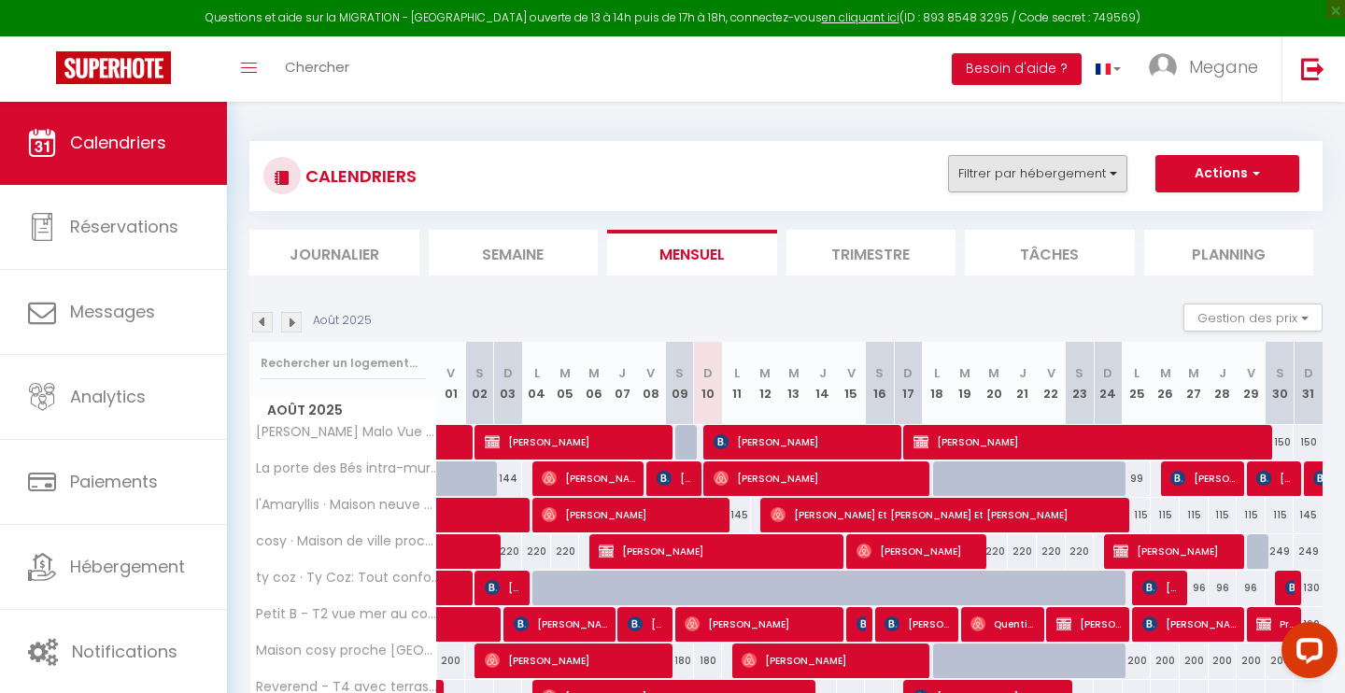
click at [1048, 179] on button "Filtrer par hébergement" at bounding box center [1037, 173] width 179 height 37
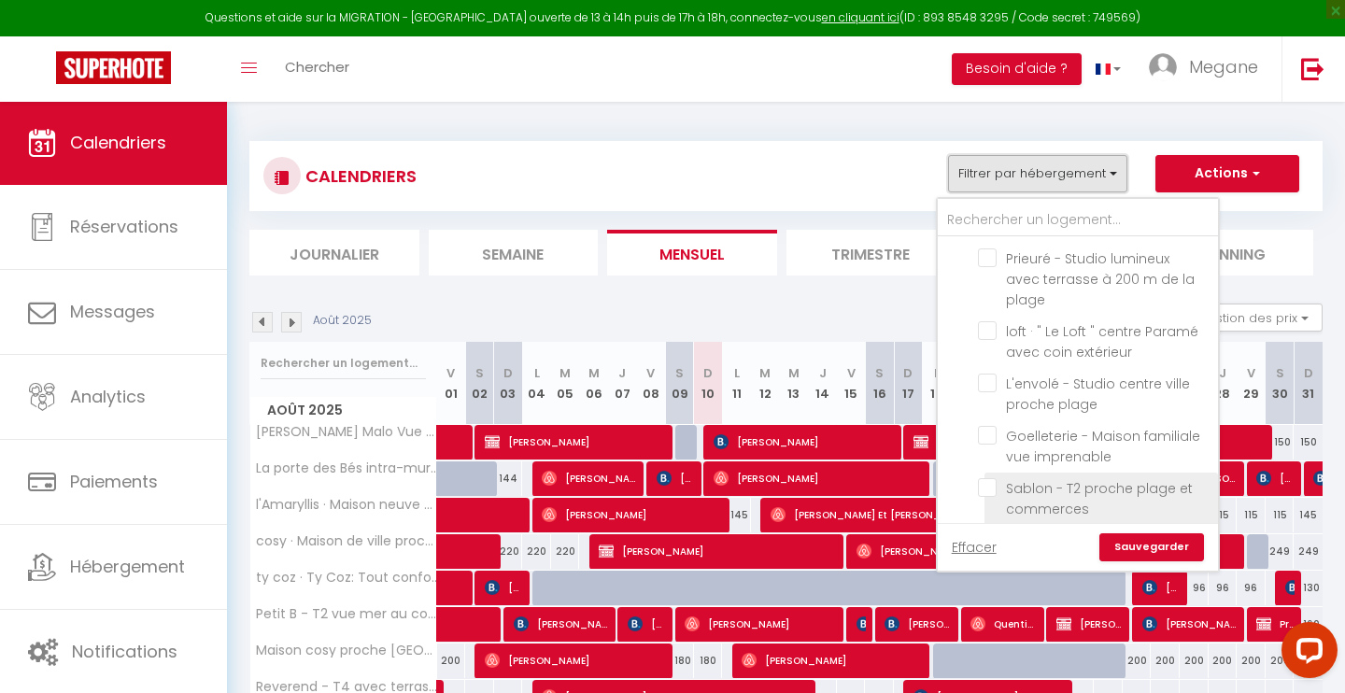
scroll to position [812, 0]
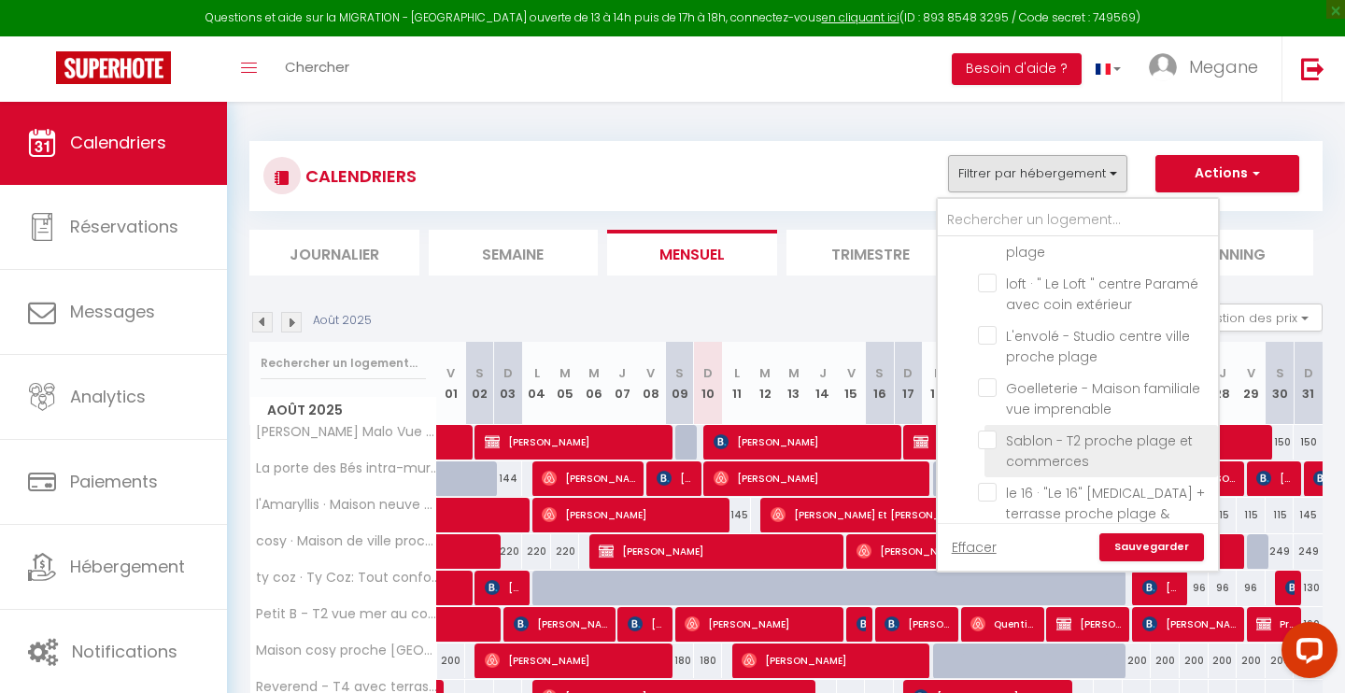
click at [991, 430] on input "Sablon - T2 proche plage et commerces" at bounding box center [1094, 439] width 233 height 19
checkbox input "true"
checkbox input "false"
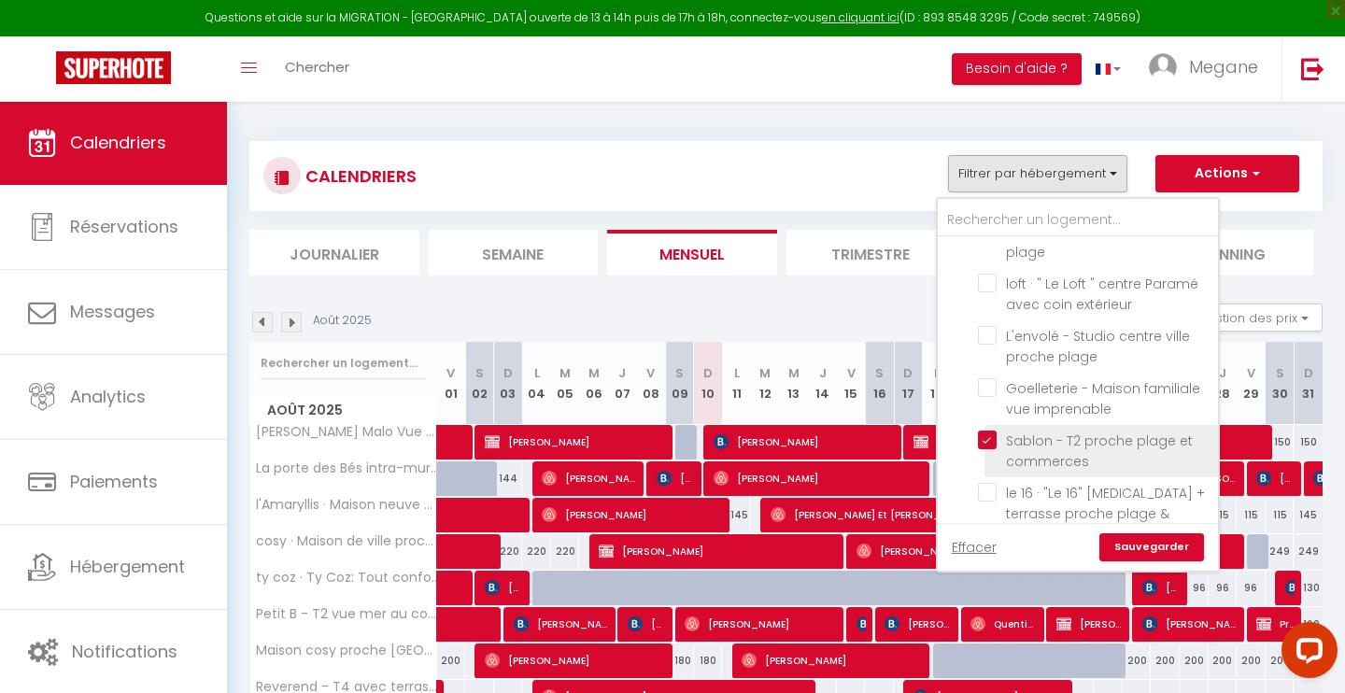
checkbox input "false"
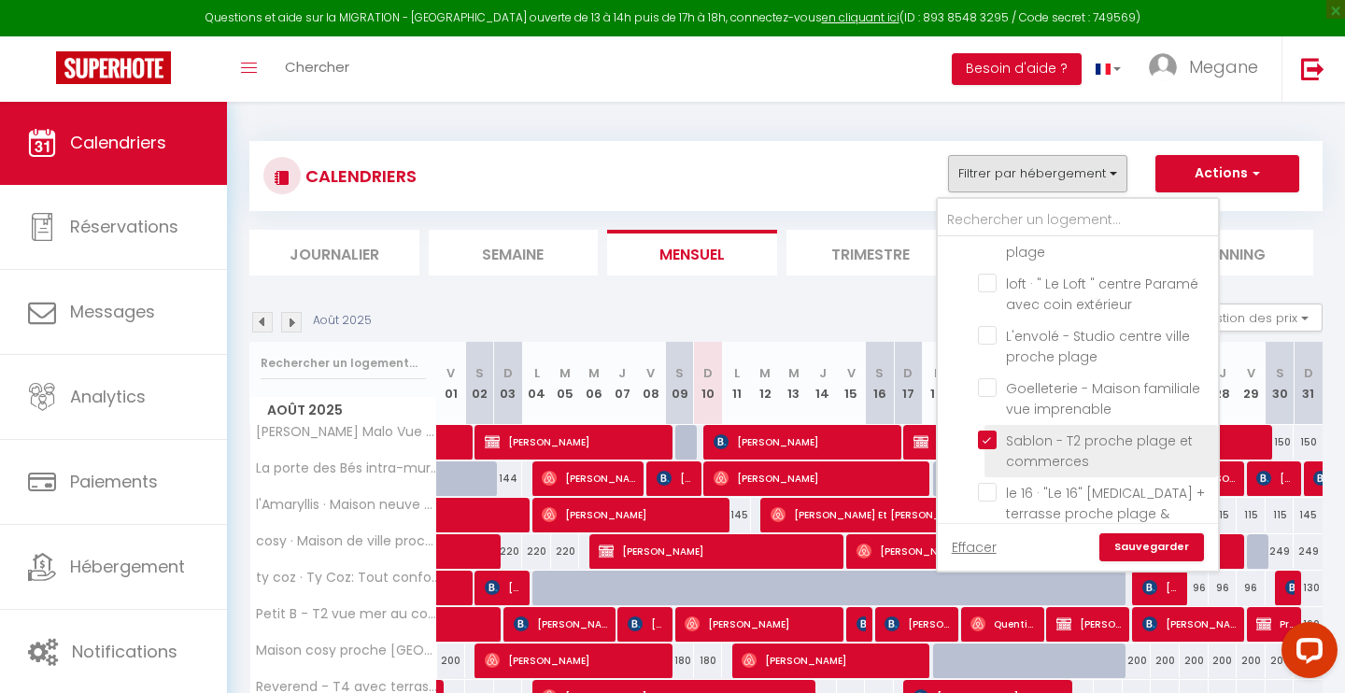
checkbox input "false"
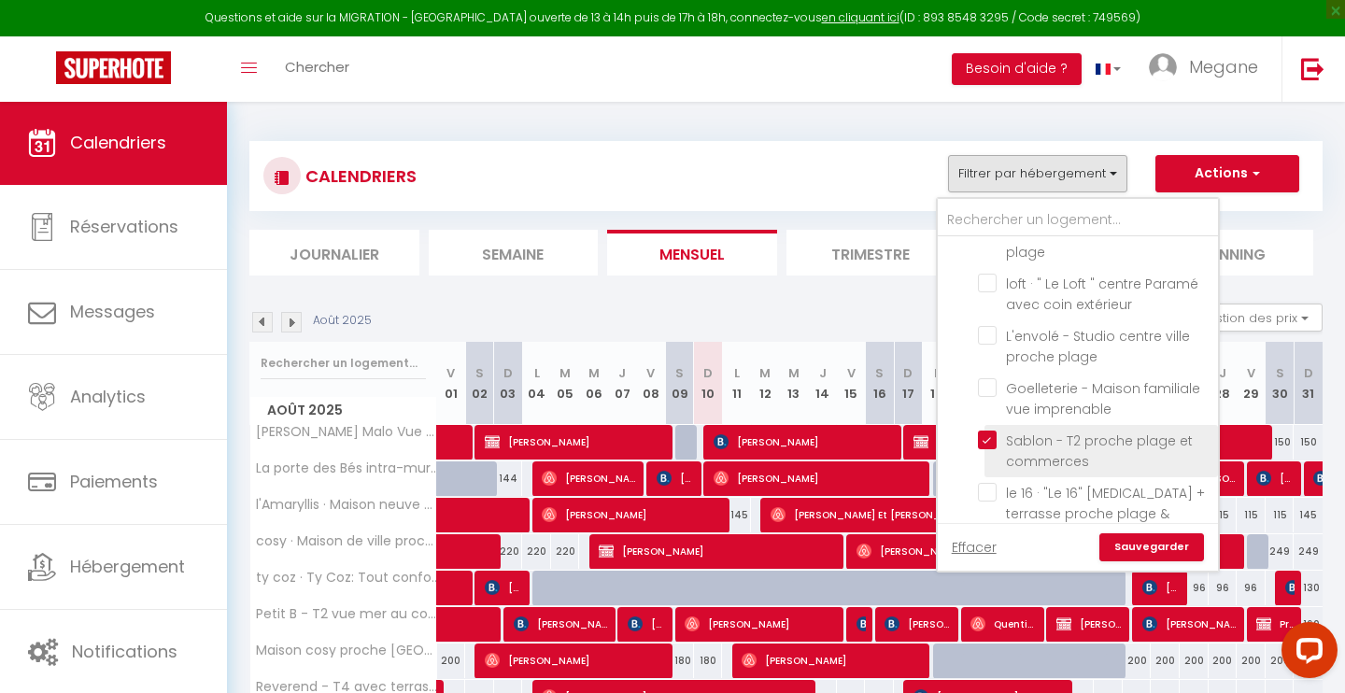
checkbox input "false"
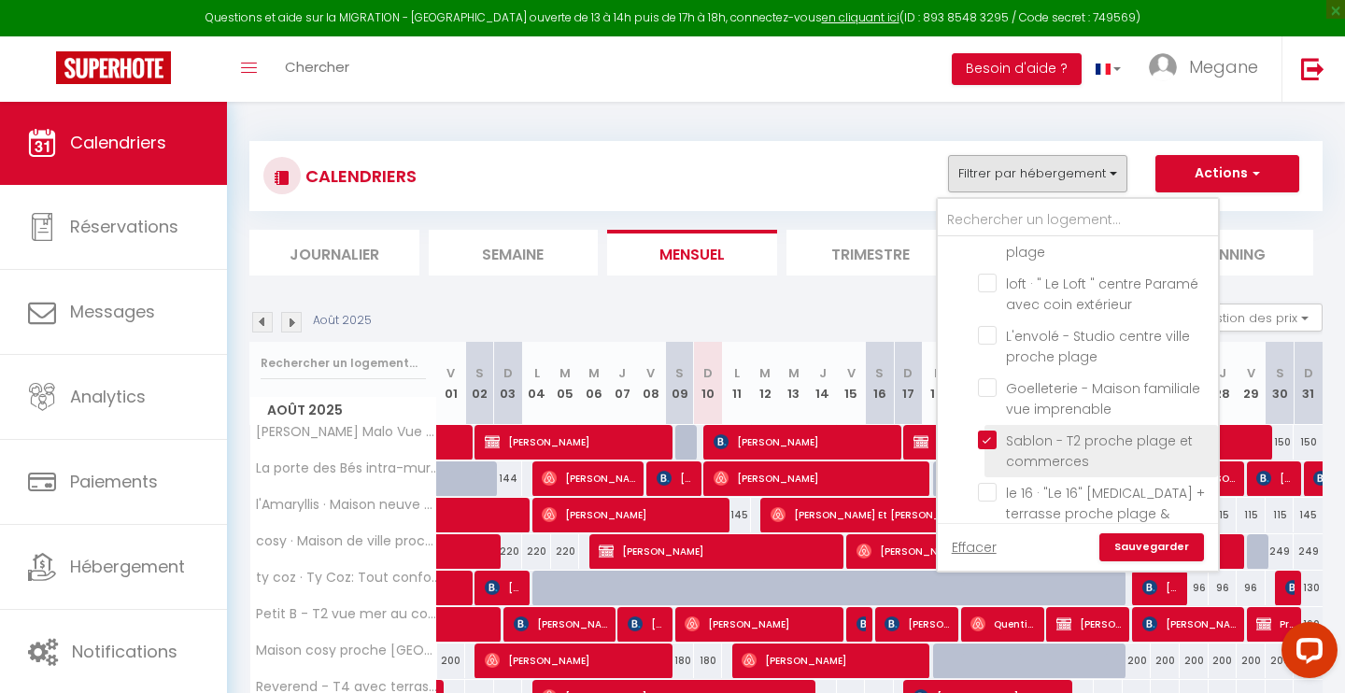
checkbox input "false"
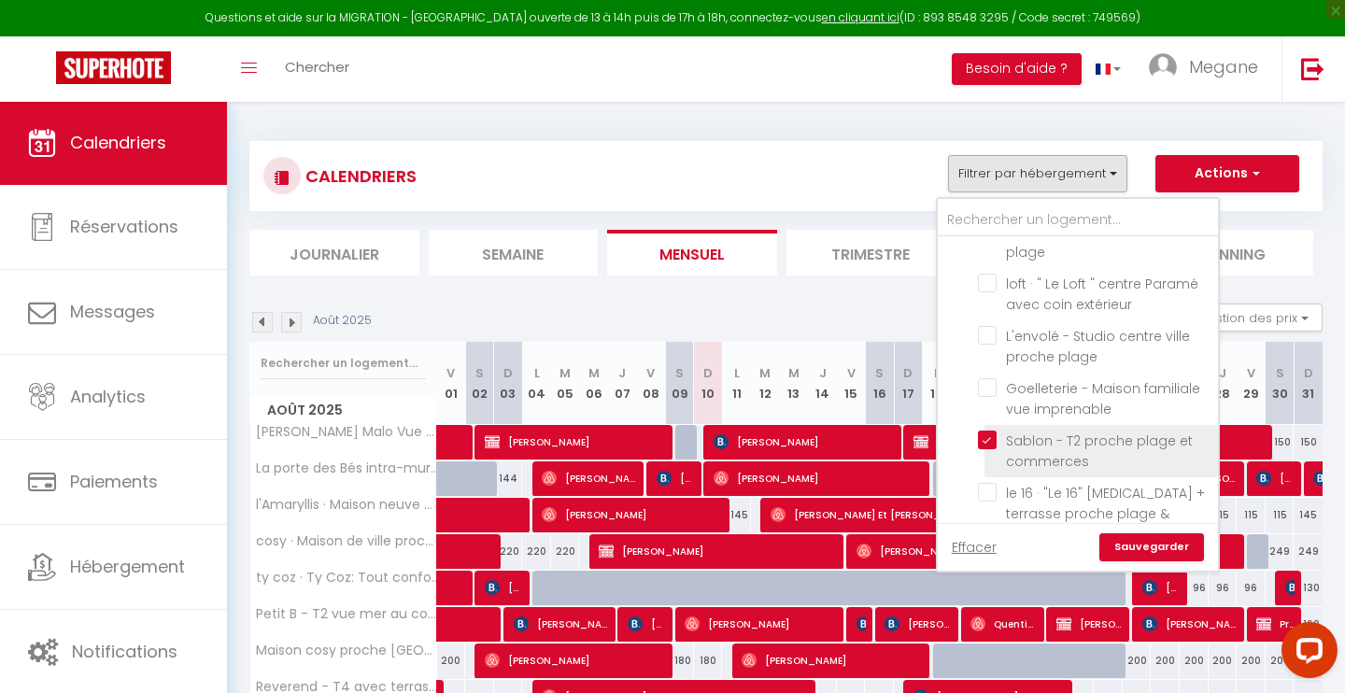
checkbox input "false"
click at [1171, 542] on link "Sauvegarder" at bounding box center [1151, 547] width 105 height 28
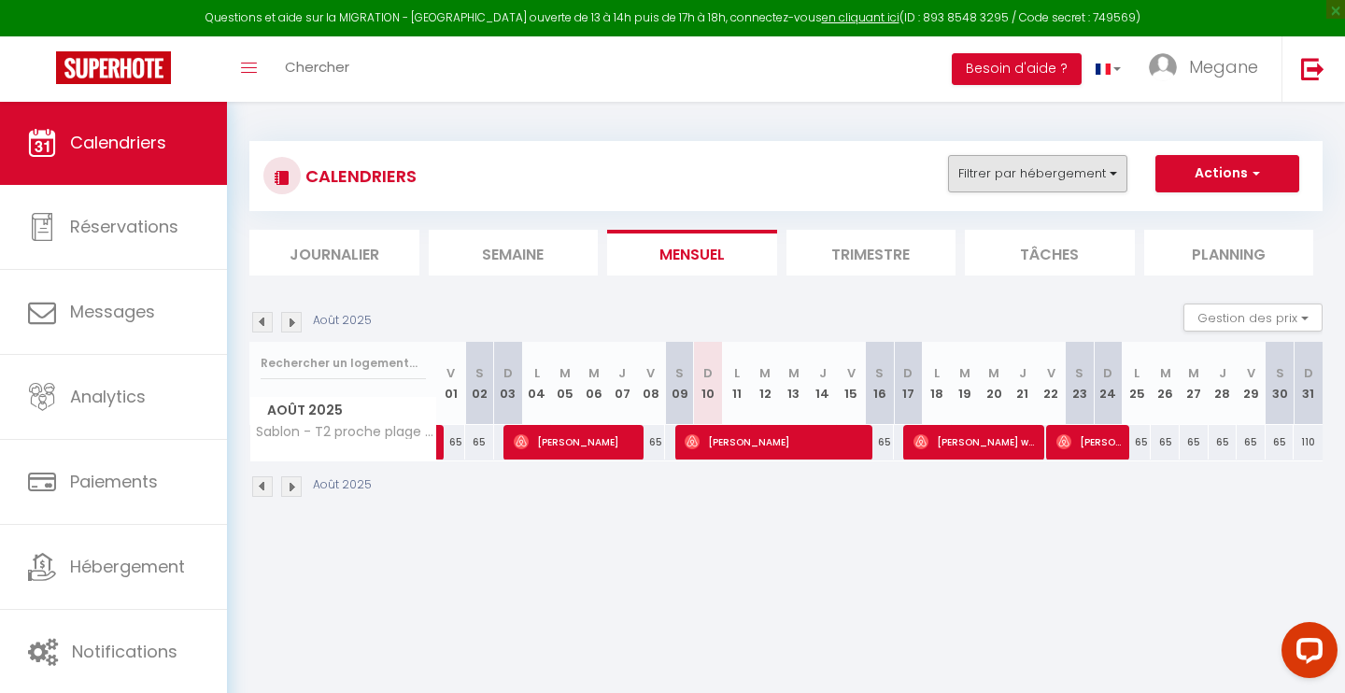
click at [1106, 172] on button "Filtrer par hébergement" at bounding box center [1037, 173] width 179 height 37
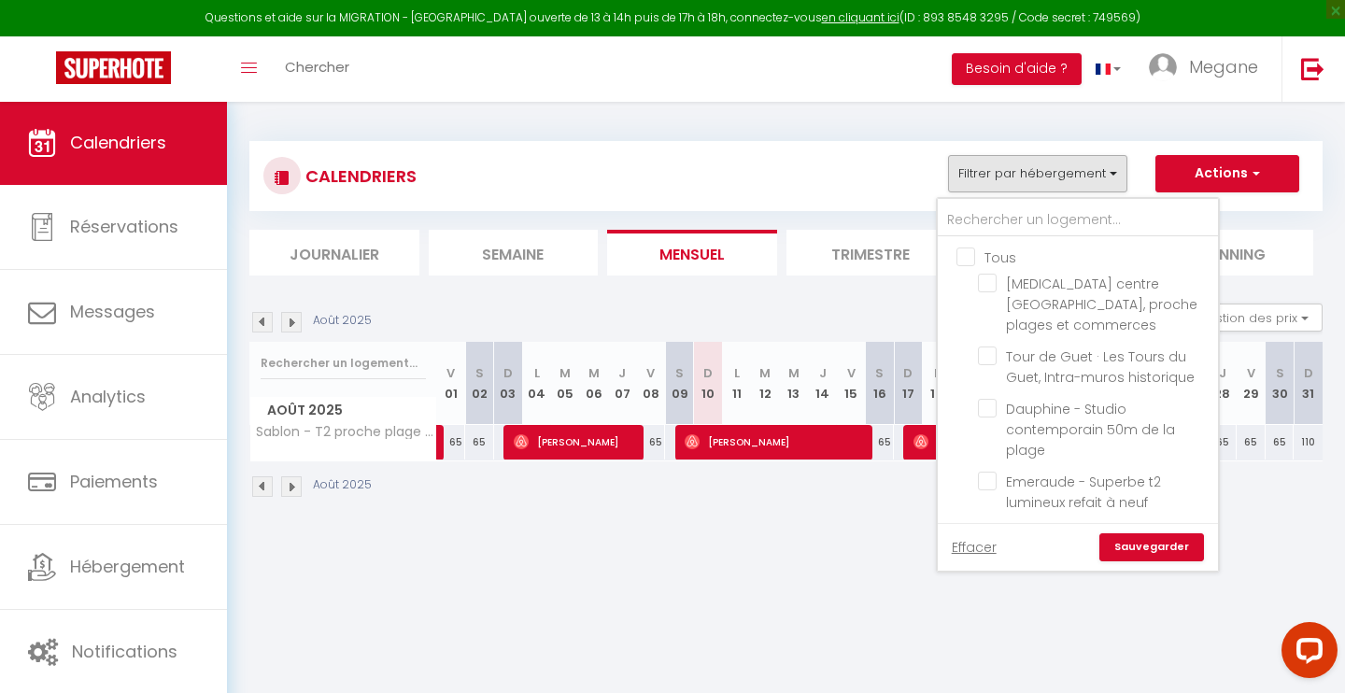
click at [966, 254] on input "Tous" at bounding box center [1096, 256] width 280 height 19
checkbox input "true"
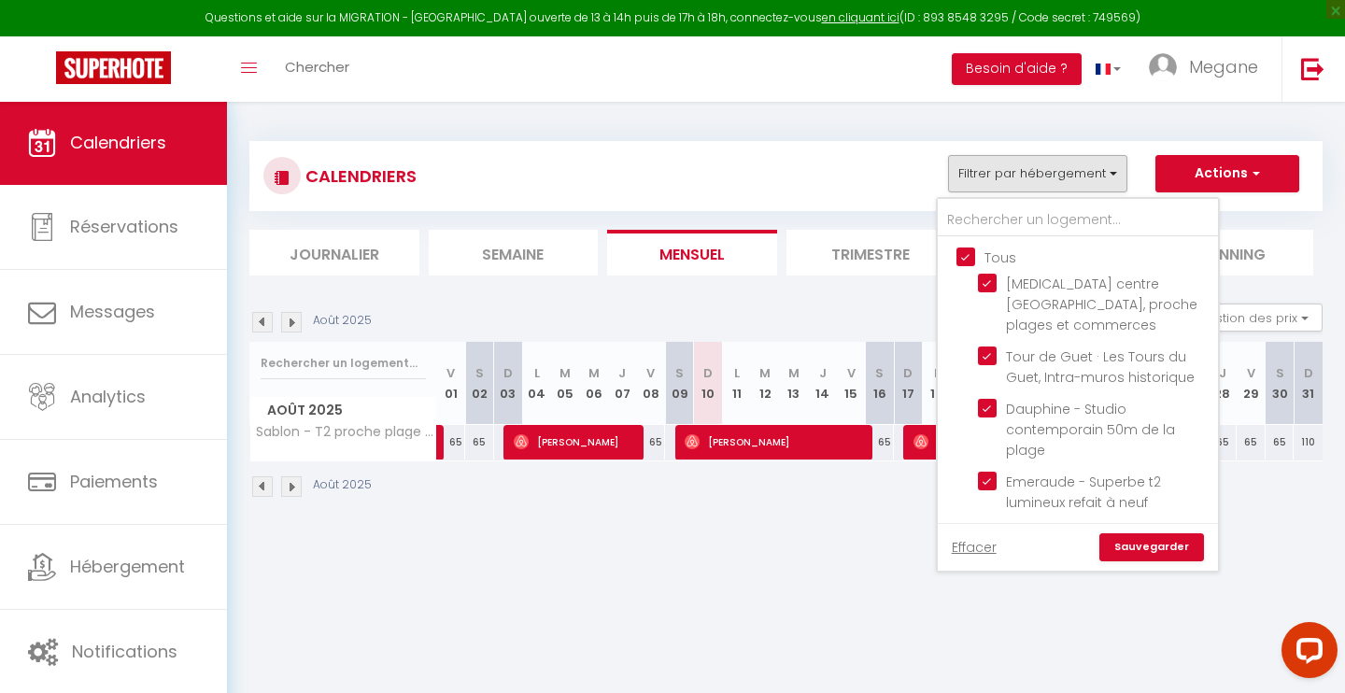
checkbox input "true"
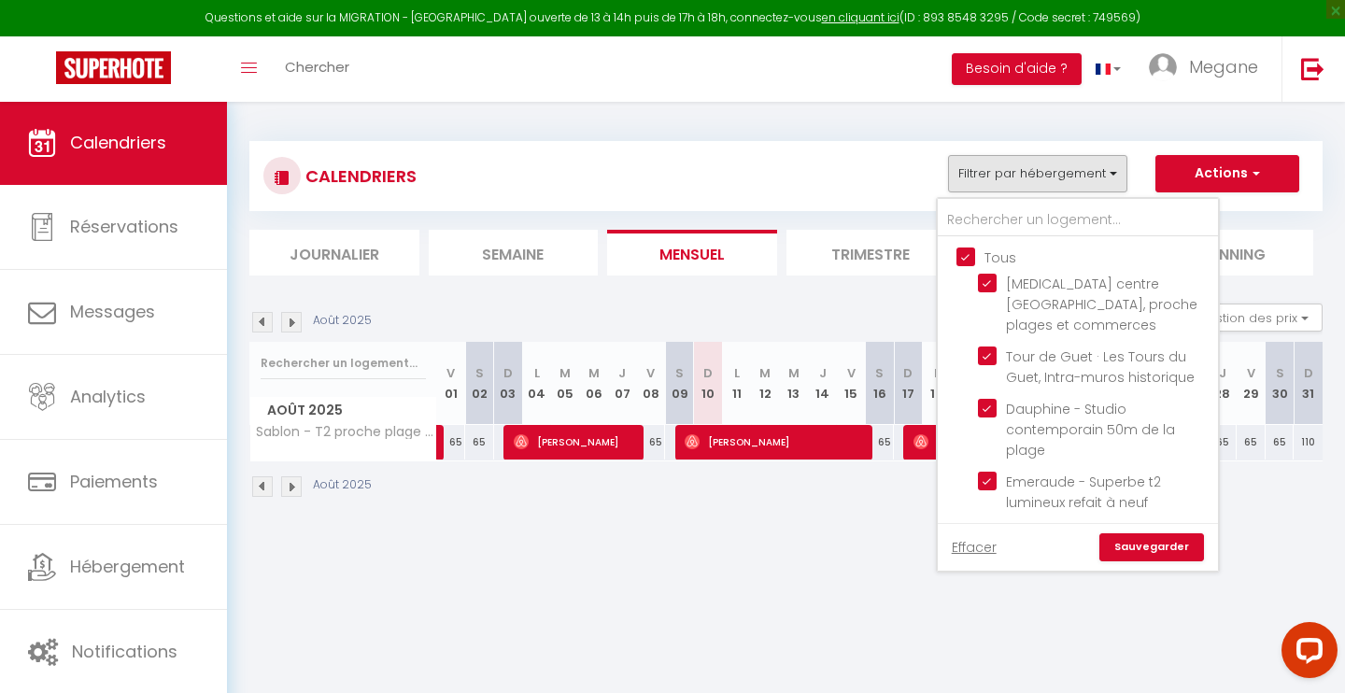
checkbox input "true"
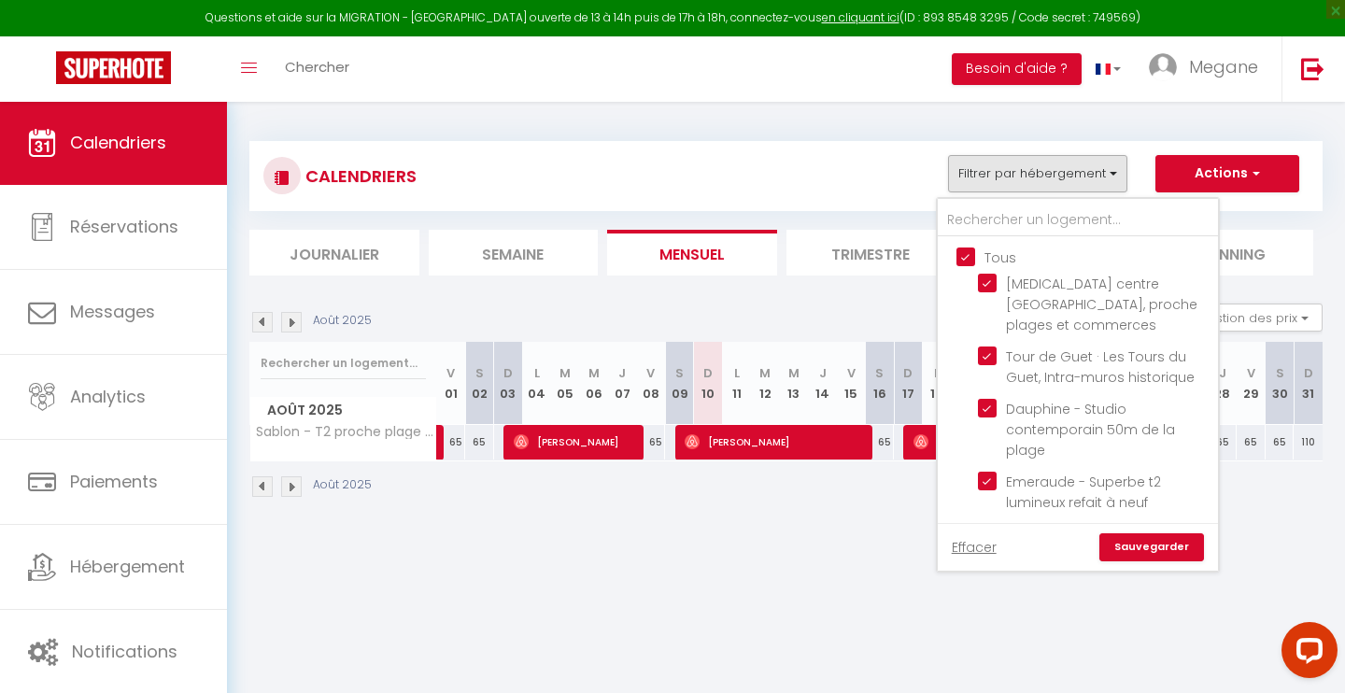
checkbox input "true"
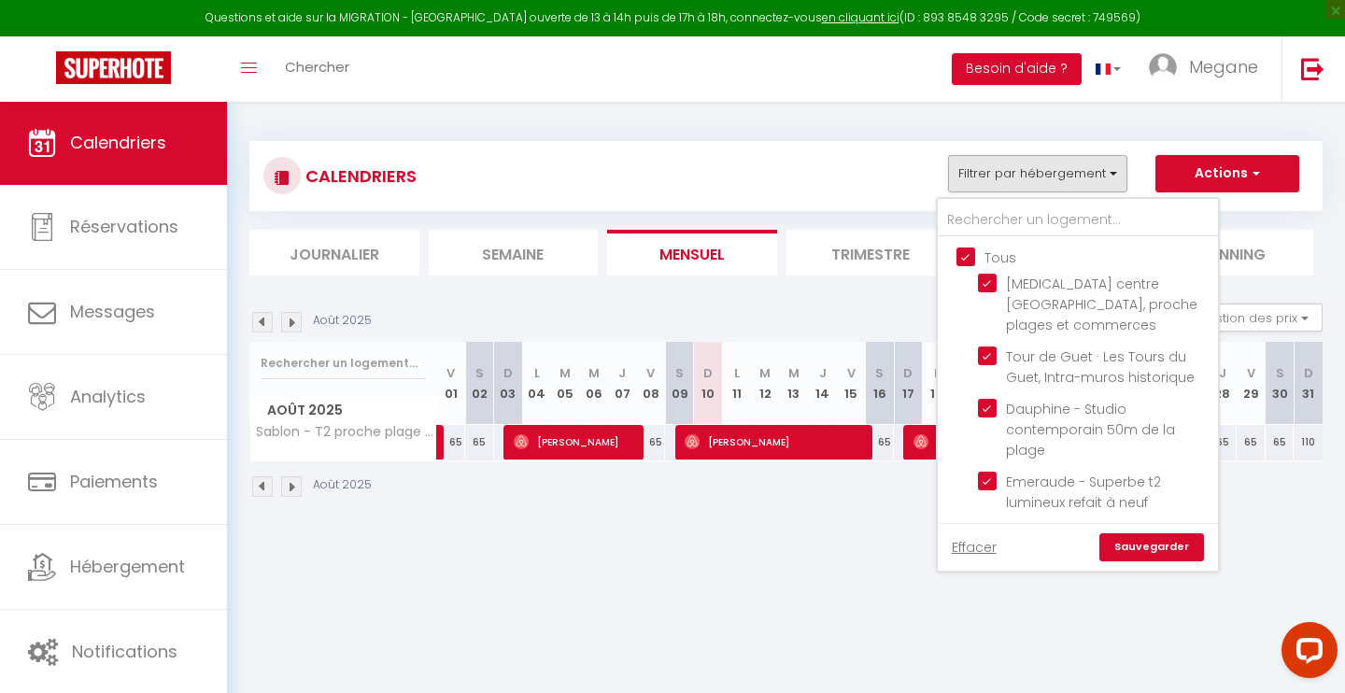
checkbox input "true"
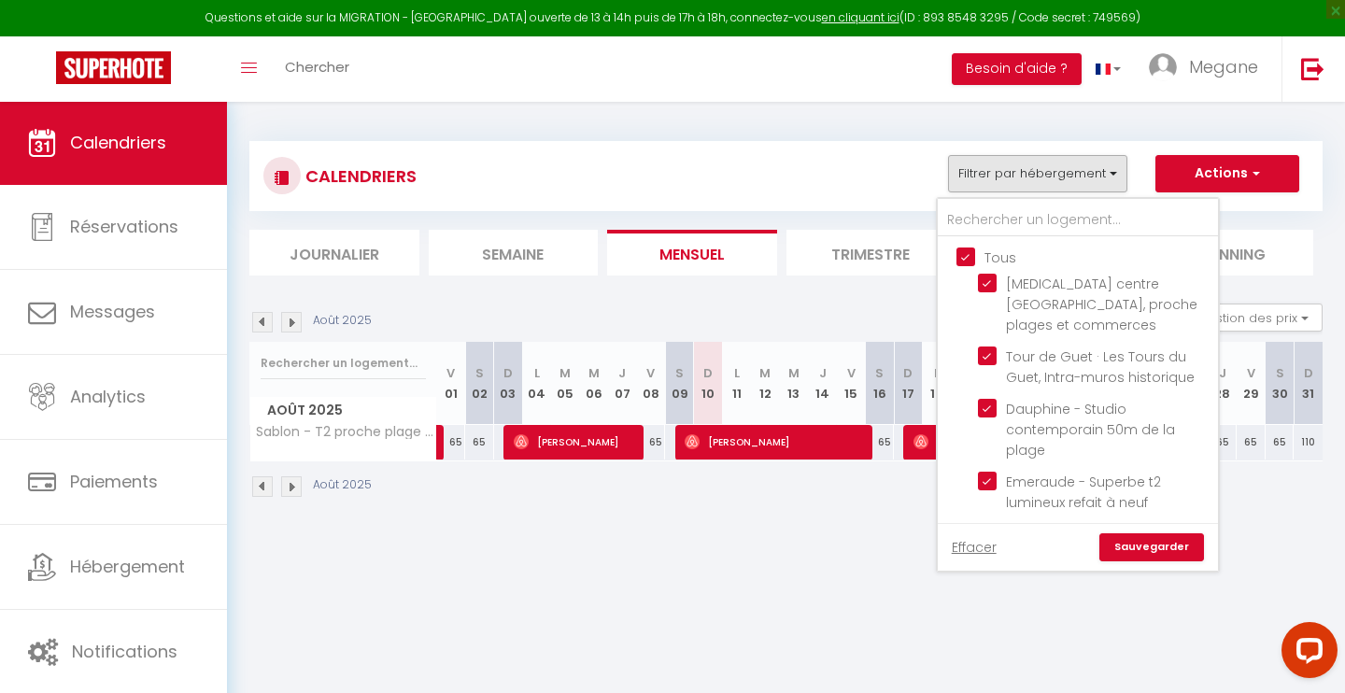
checkbox input "true"
click at [1128, 542] on link "Sauvegarder" at bounding box center [1151, 547] width 105 height 28
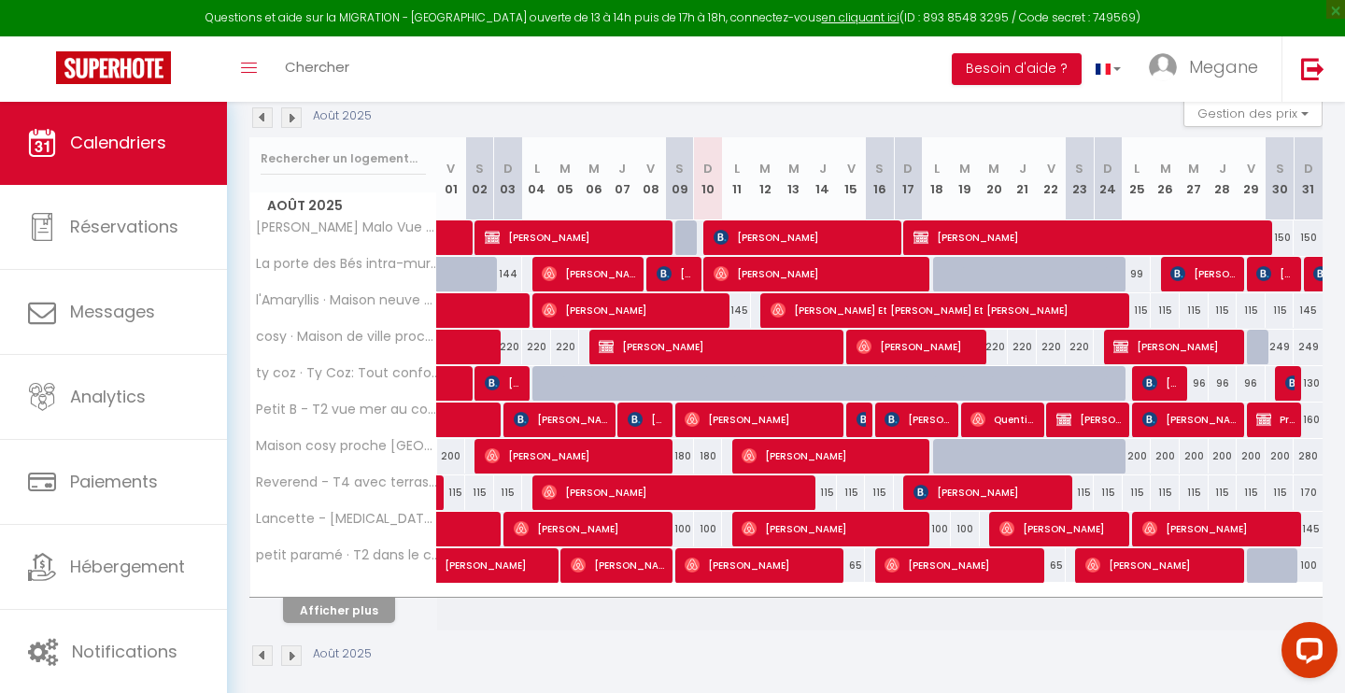
scroll to position [210, 0]
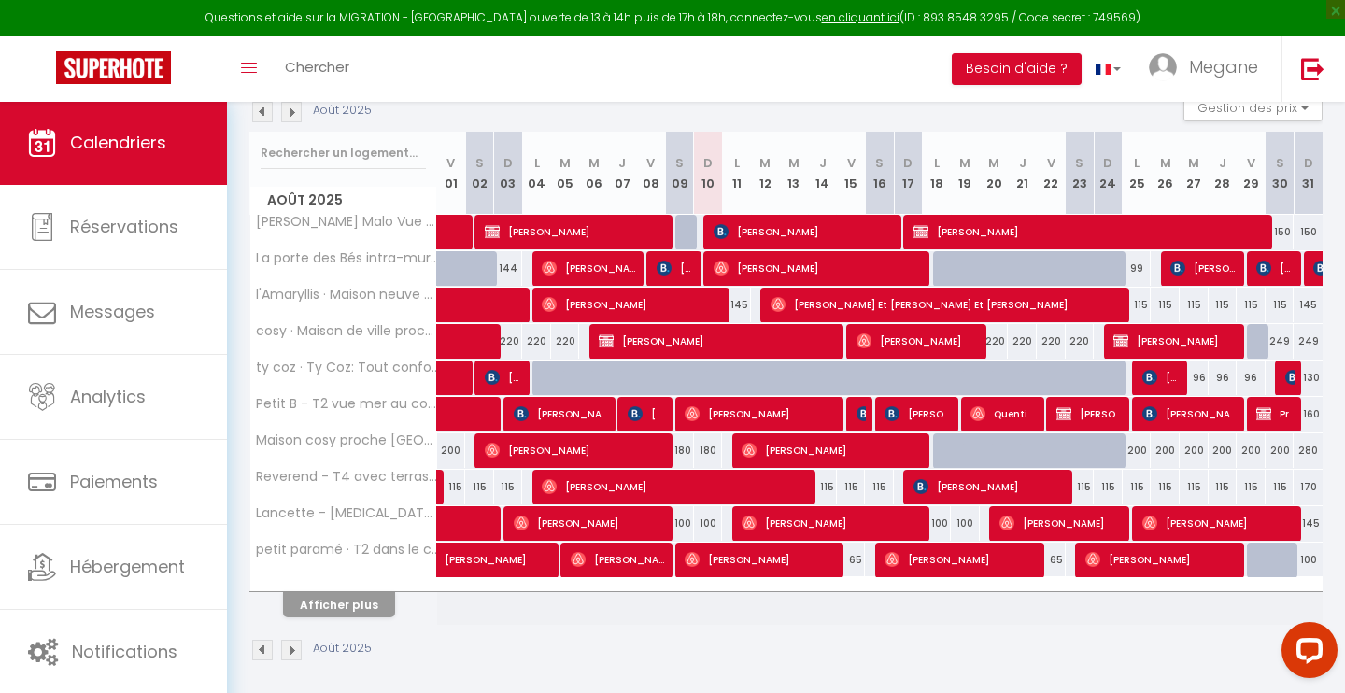
click at [364, 600] on button "Afficher plus" at bounding box center [339, 604] width 112 height 25
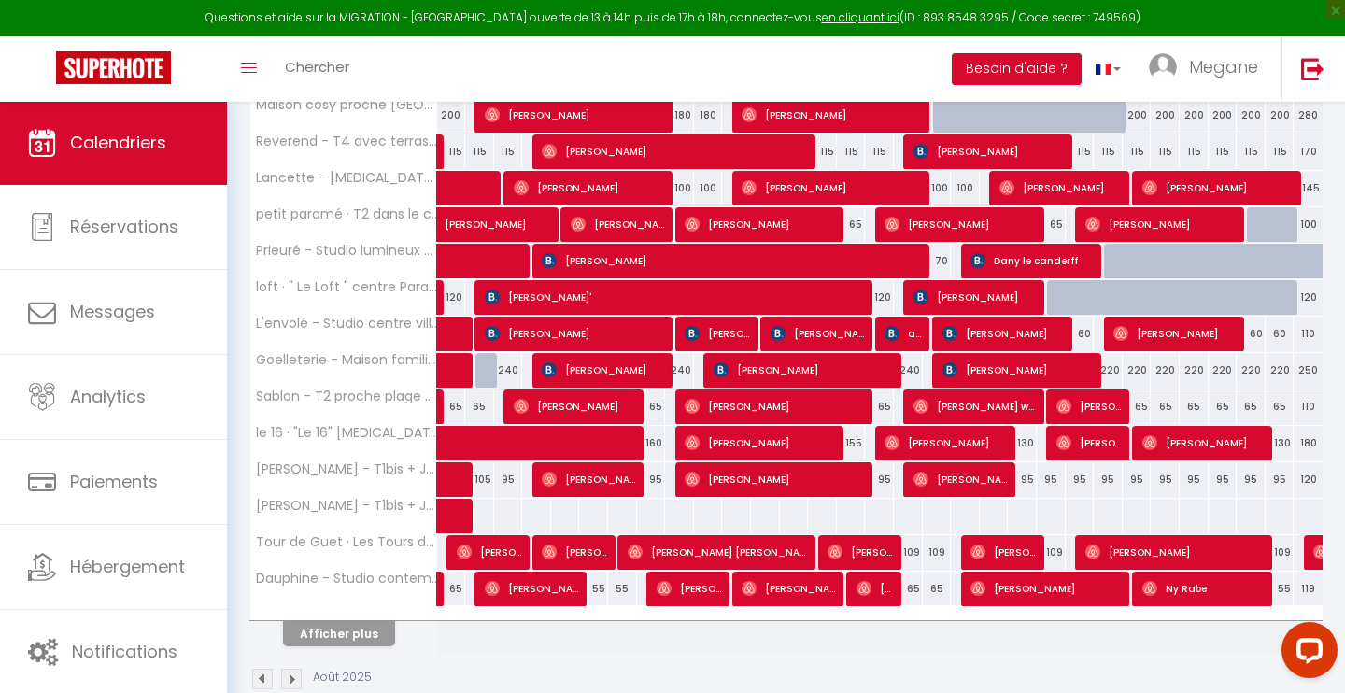
scroll to position [538, 0]
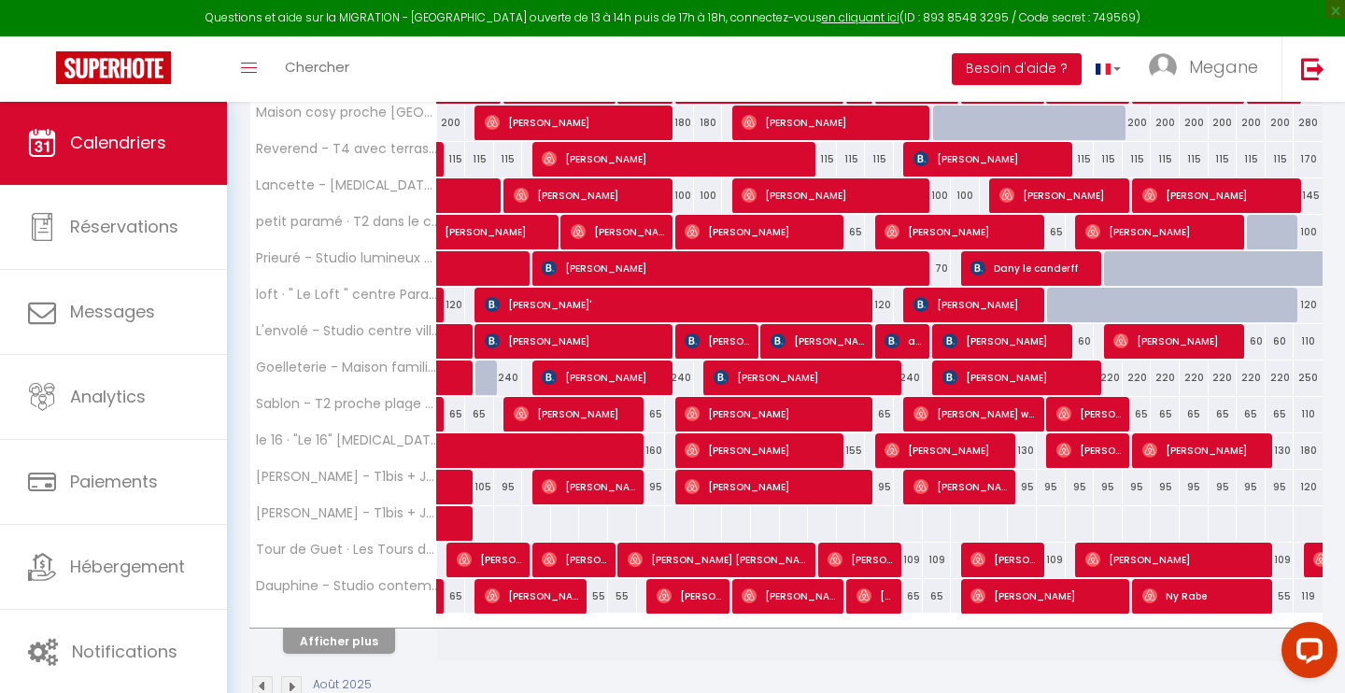
click at [371, 650] on button "Afficher plus" at bounding box center [339, 640] width 112 height 25
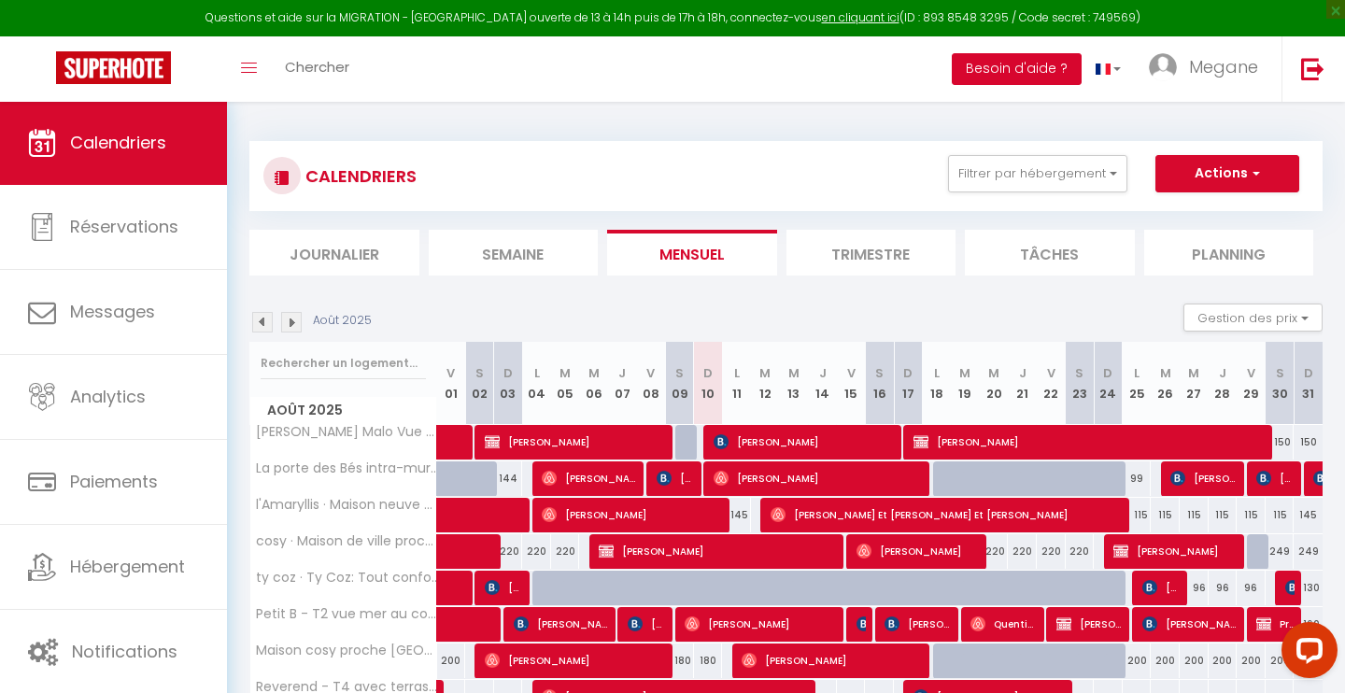
scroll to position [0, 0]
click at [1062, 165] on button "Filtrer par hébergement" at bounding box center [1037, 173] width 179 height 37
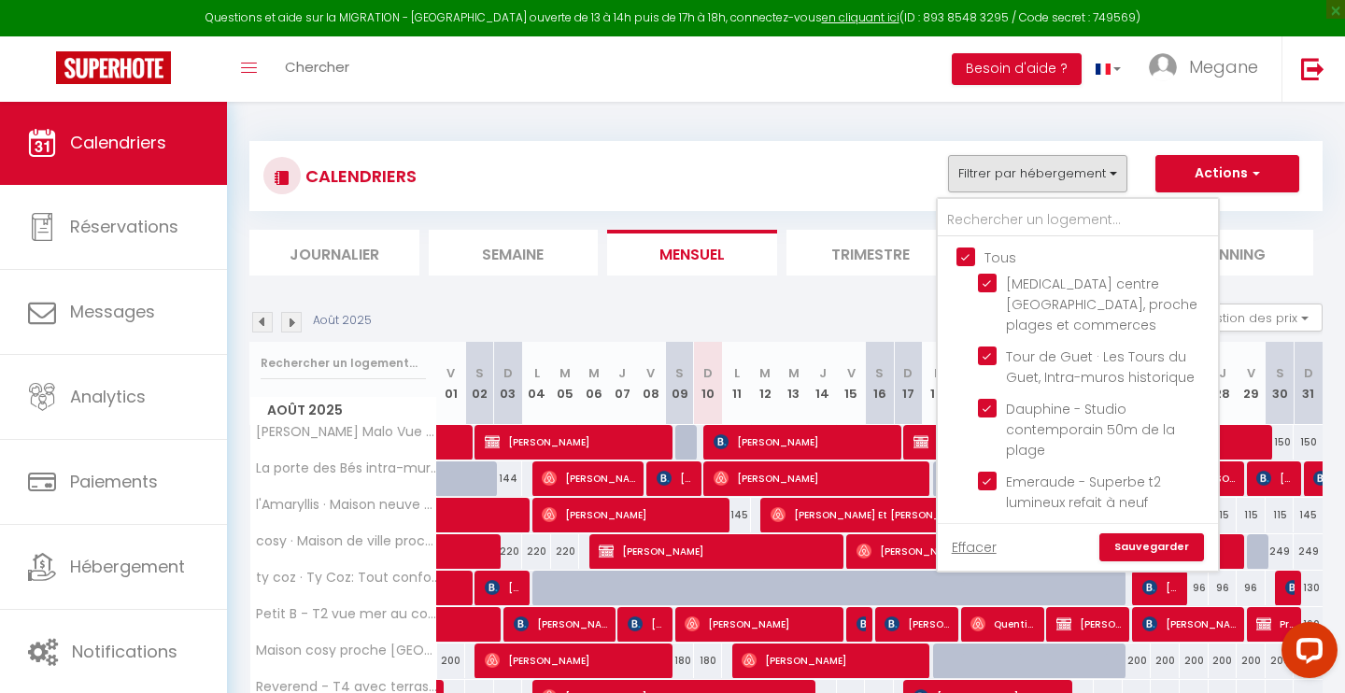
click at [975, 247] on input "Tous" at bounding box center [1096, 256] width 280 height 19
checkbox input "false"
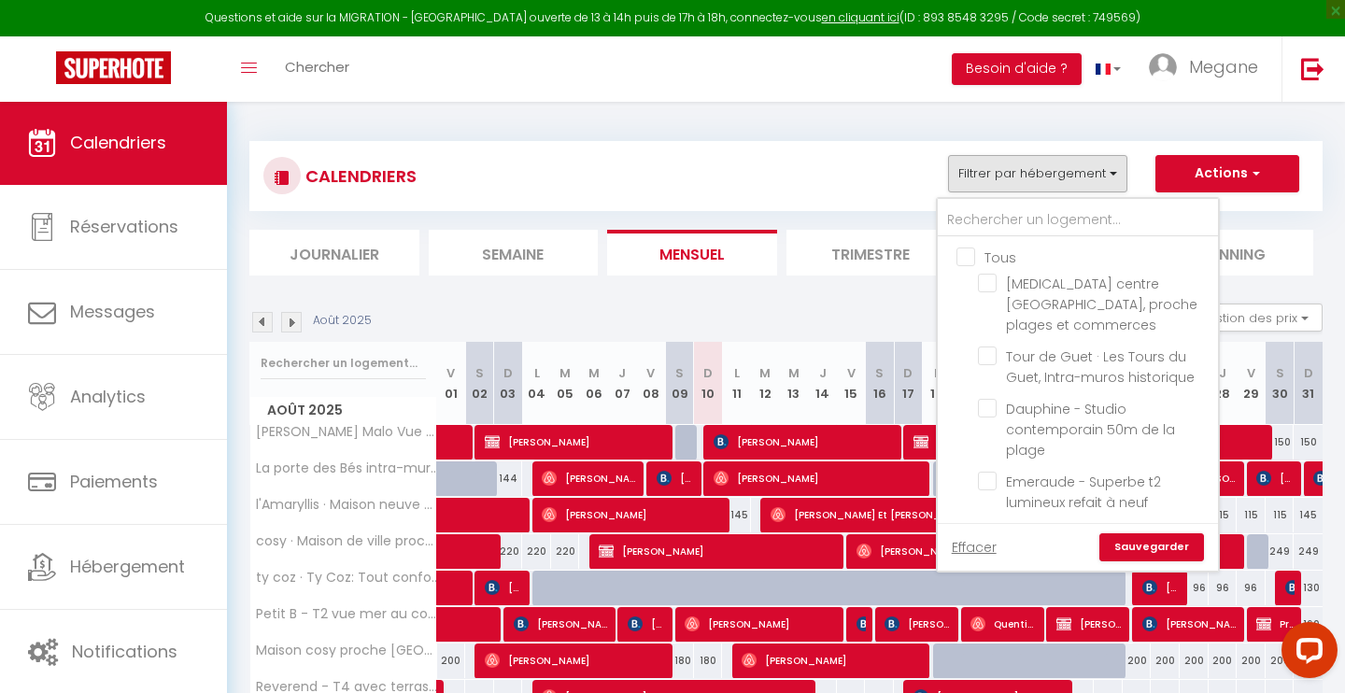
checkbox input "false"
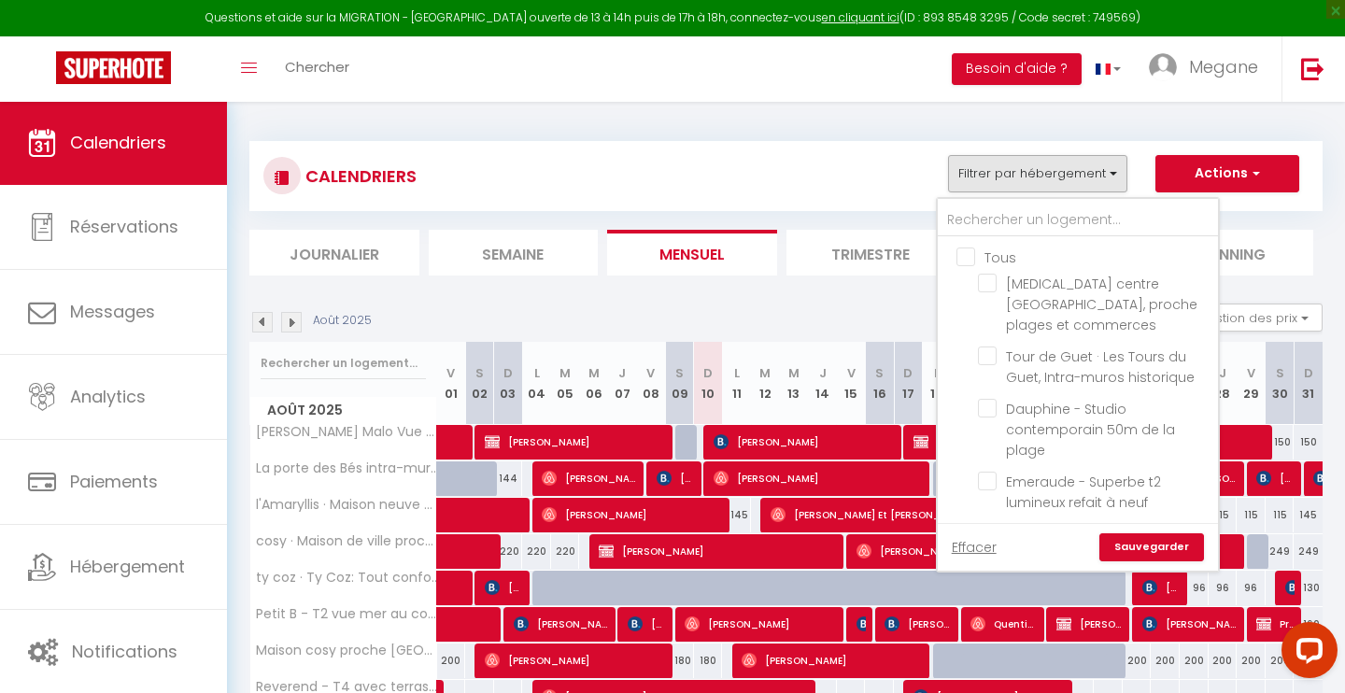
checkbox input "false"
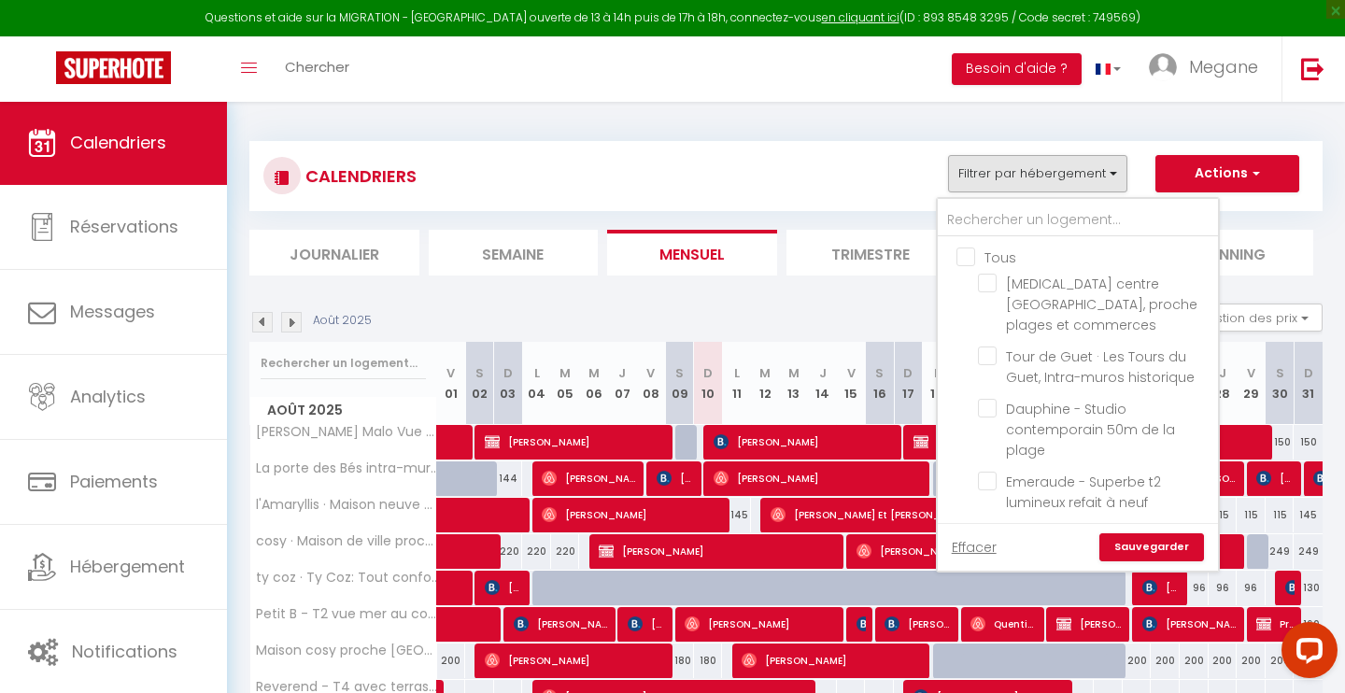
checkbox input "false"
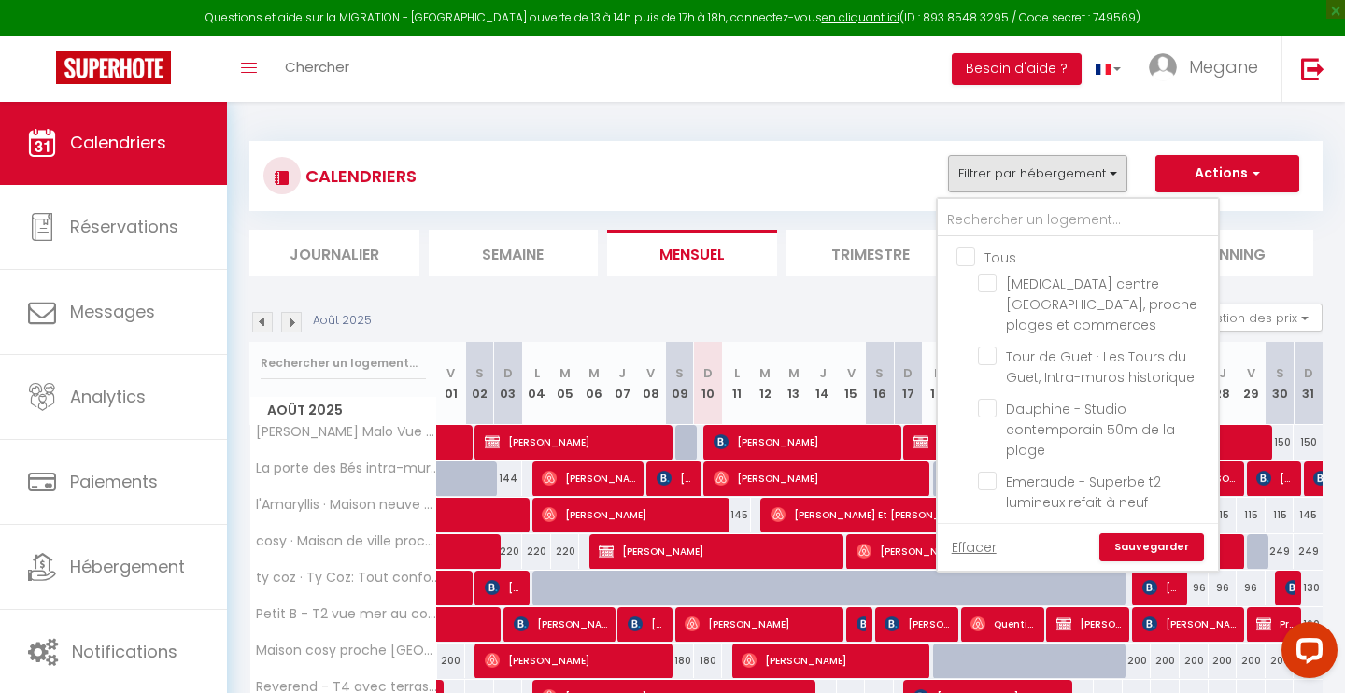
checkbox input "false"
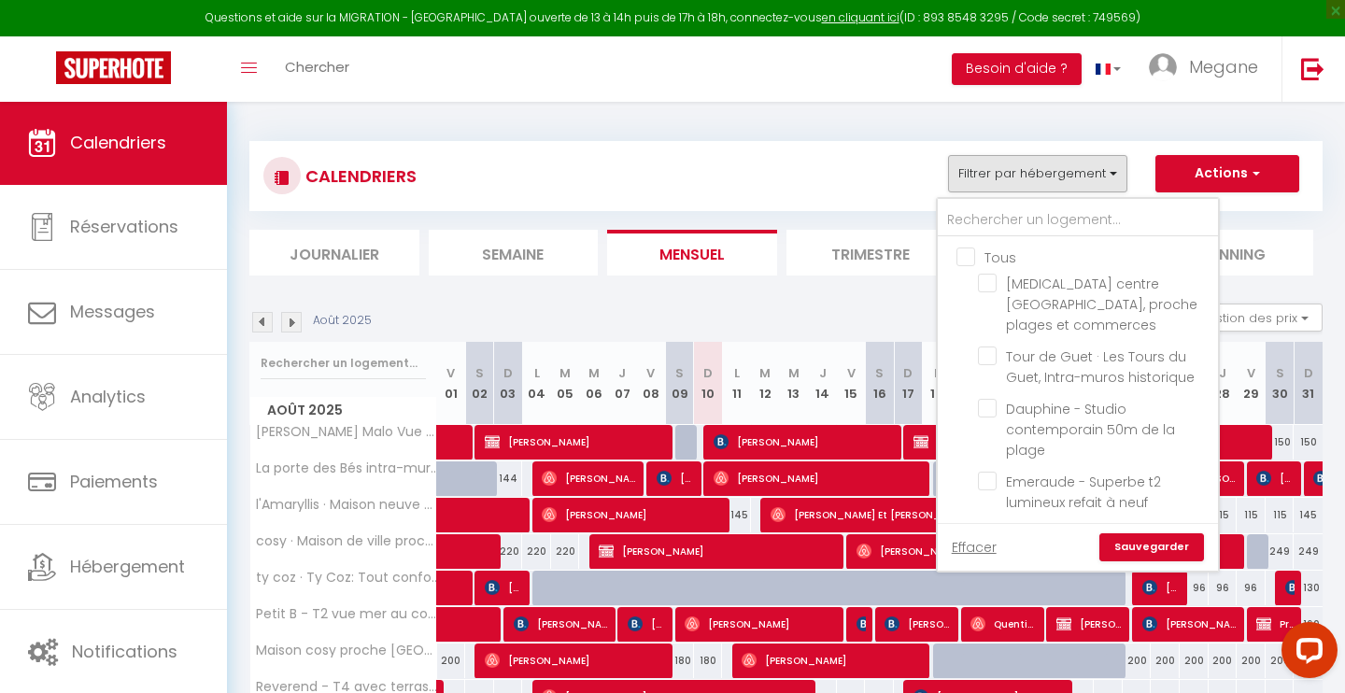
checkbox input "false"
click at [1013, 224] on input "text" at bounding box center [1078, 221] width 280 height 34
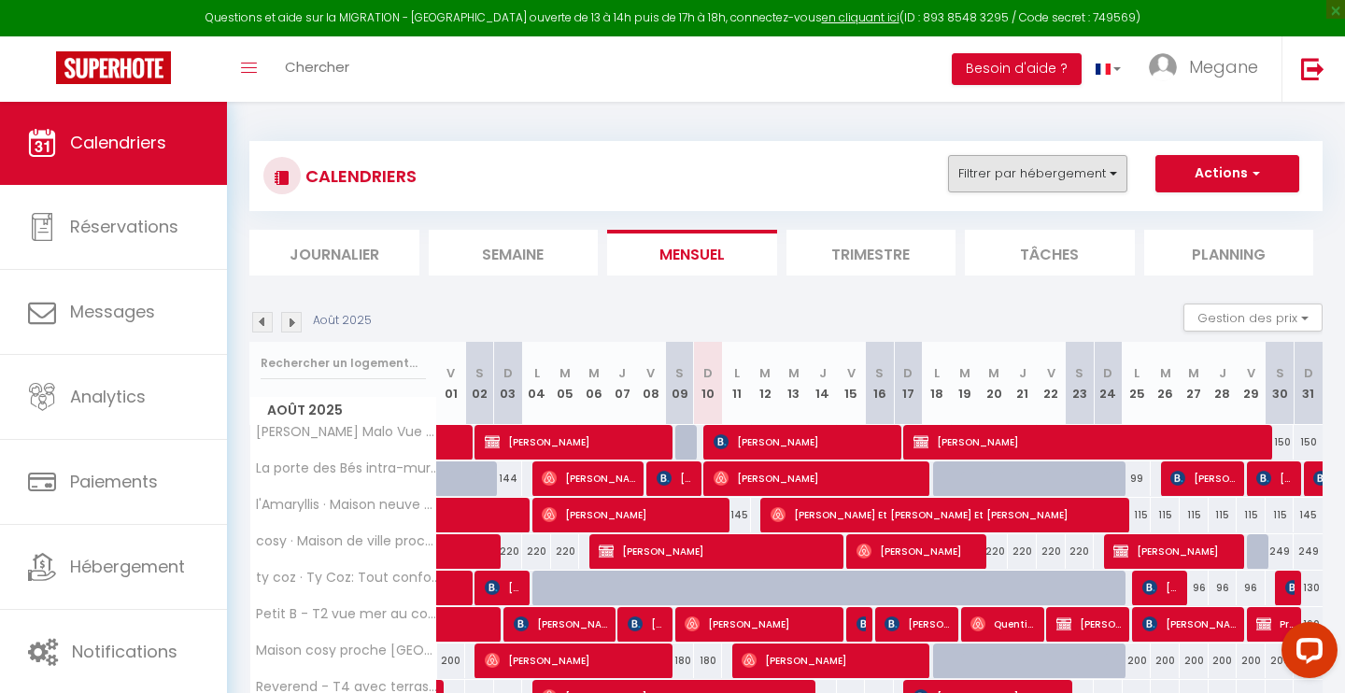
click at [1054, 171] on button "Filtrer par hébergement" at bounding box center [1037, 173] width 179 height 37
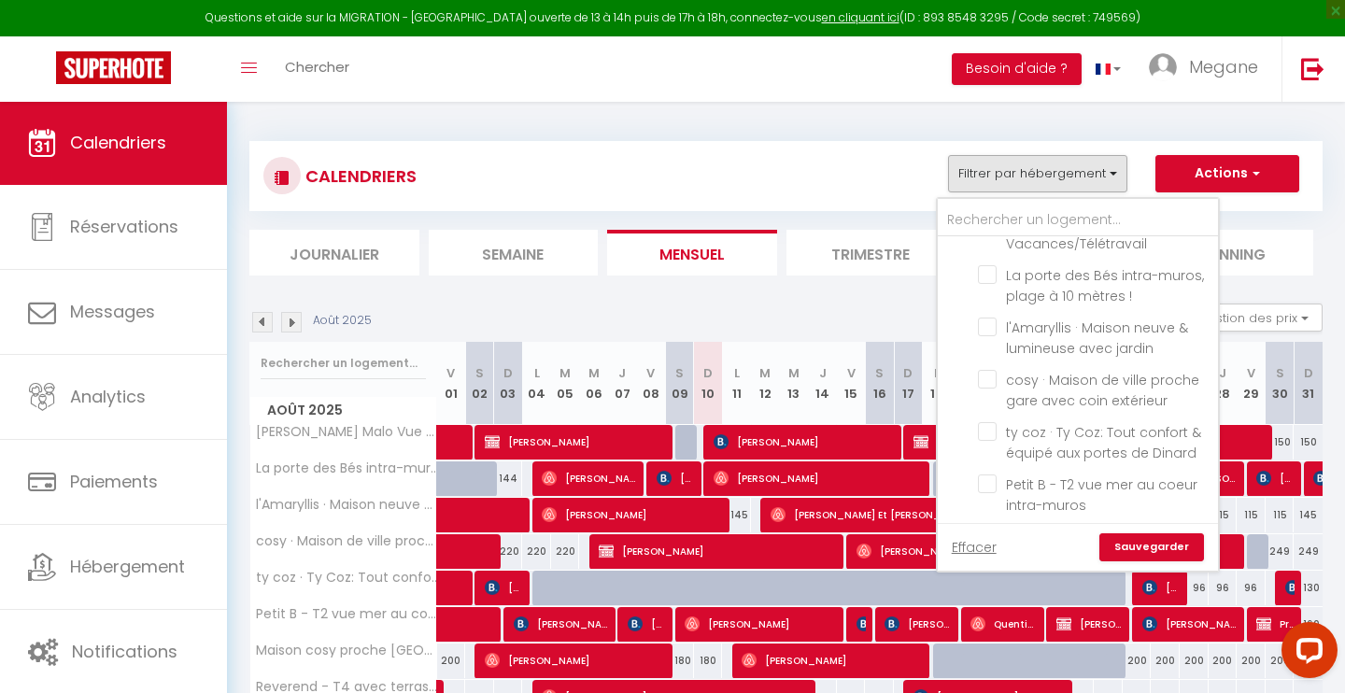
scroll to position [1175, 0]
click at [1079, 166] on button "Filtrer par hébergement" at bounding box center [1037, 173] width 179 height 37
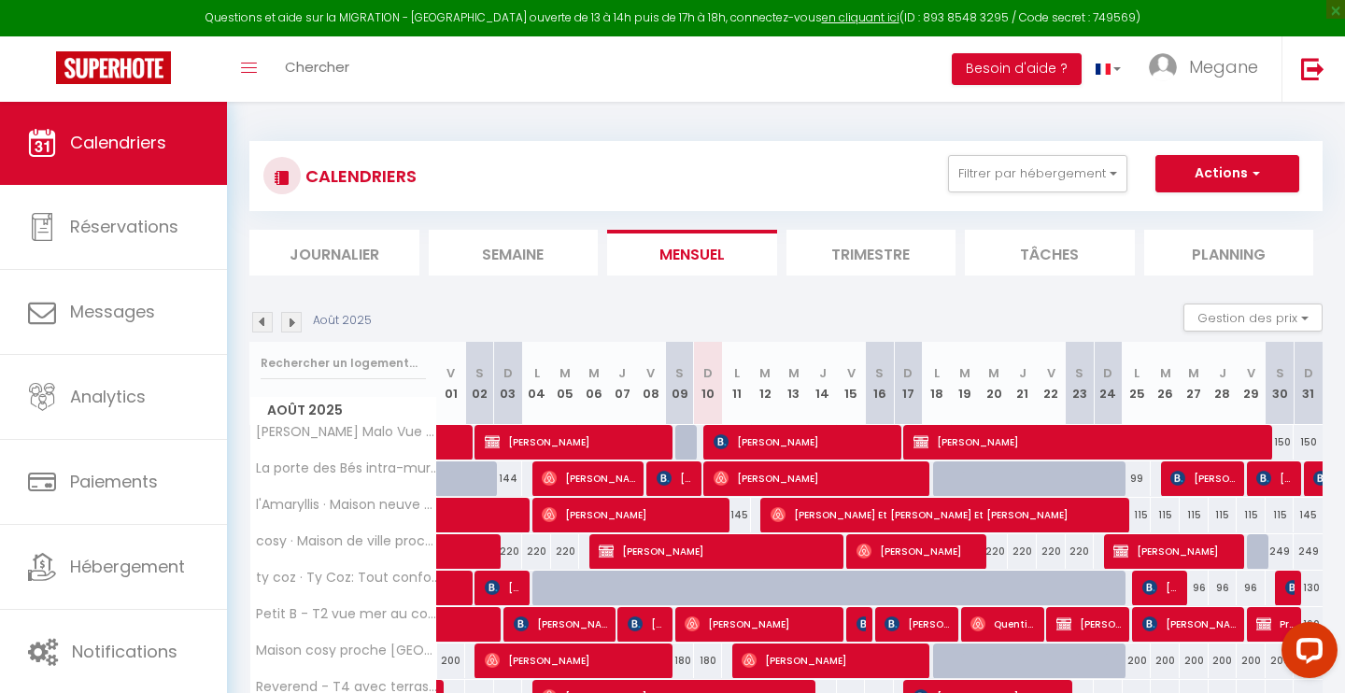
click at [871, 158] on div "CALENDRIERS Filtrer par hébergement Tous T3 centre St Servan, proche plages et …" at bounding box center [785, 176] width 1045 height 42
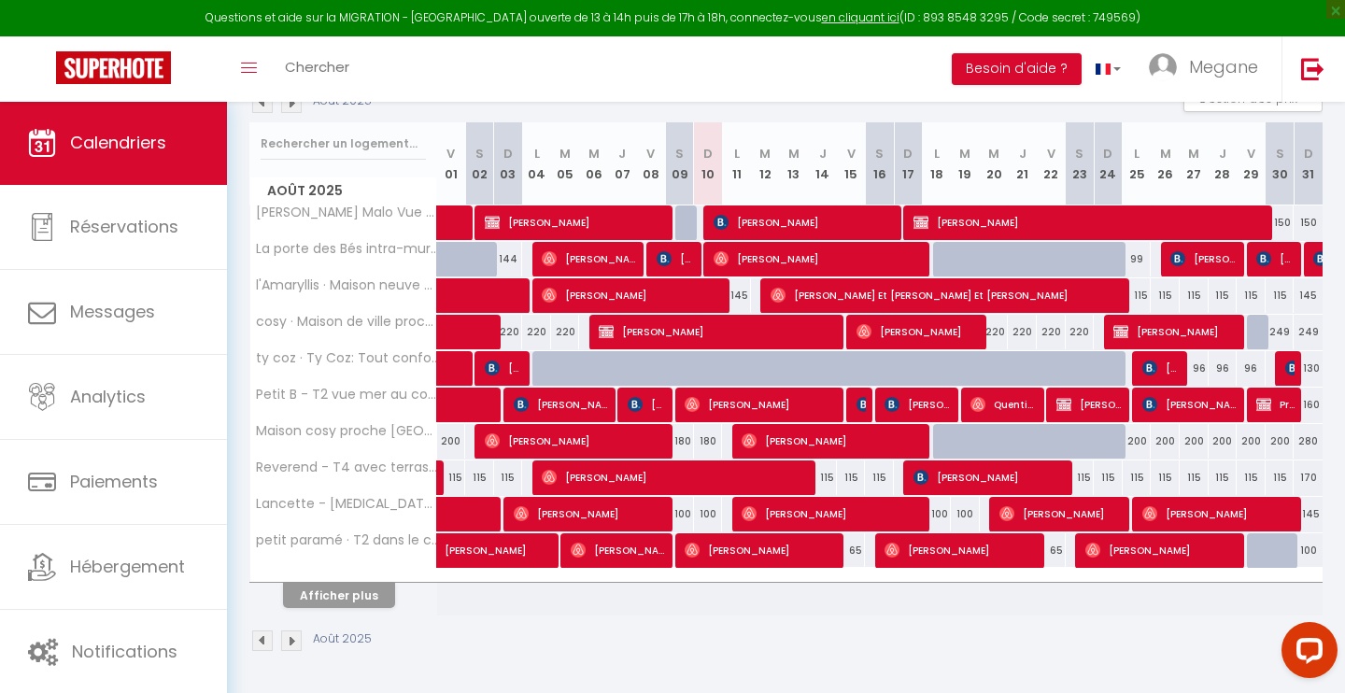
scroll to position [218, 0]
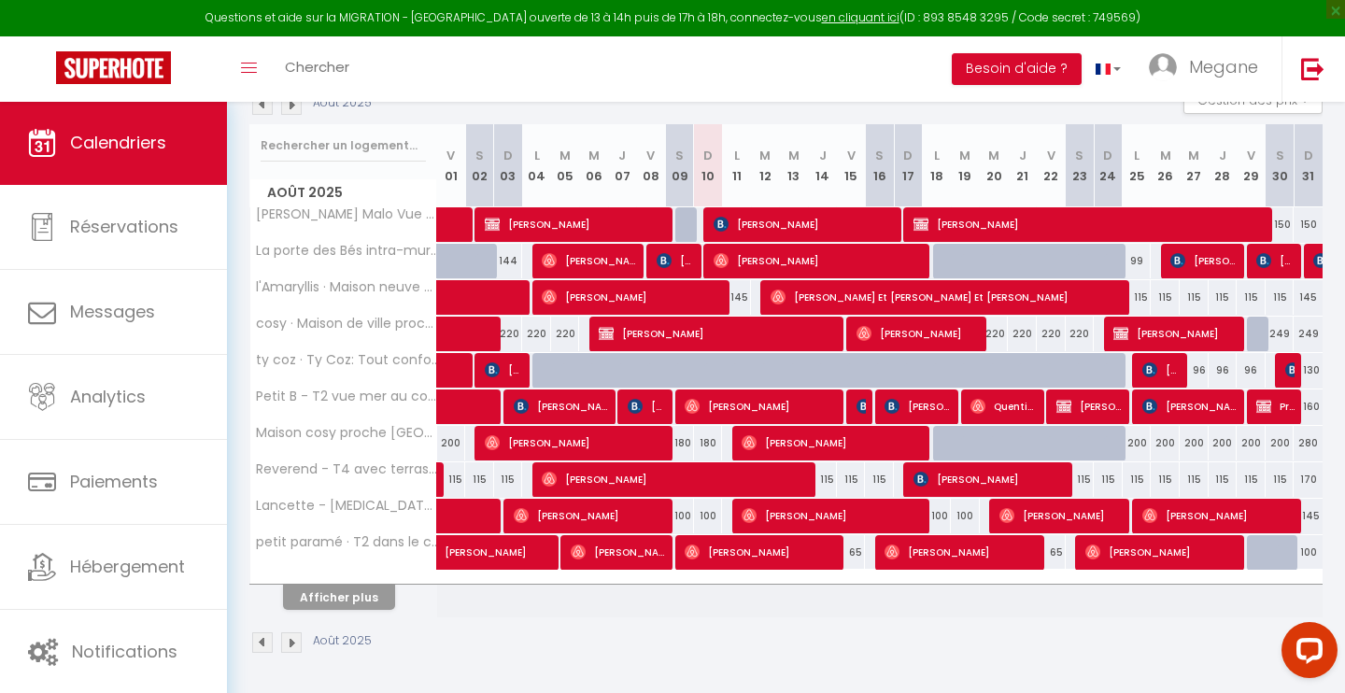
click at [341, 608] on button "Afficher plus" at bounding box center [339, 597] width 112 height 25
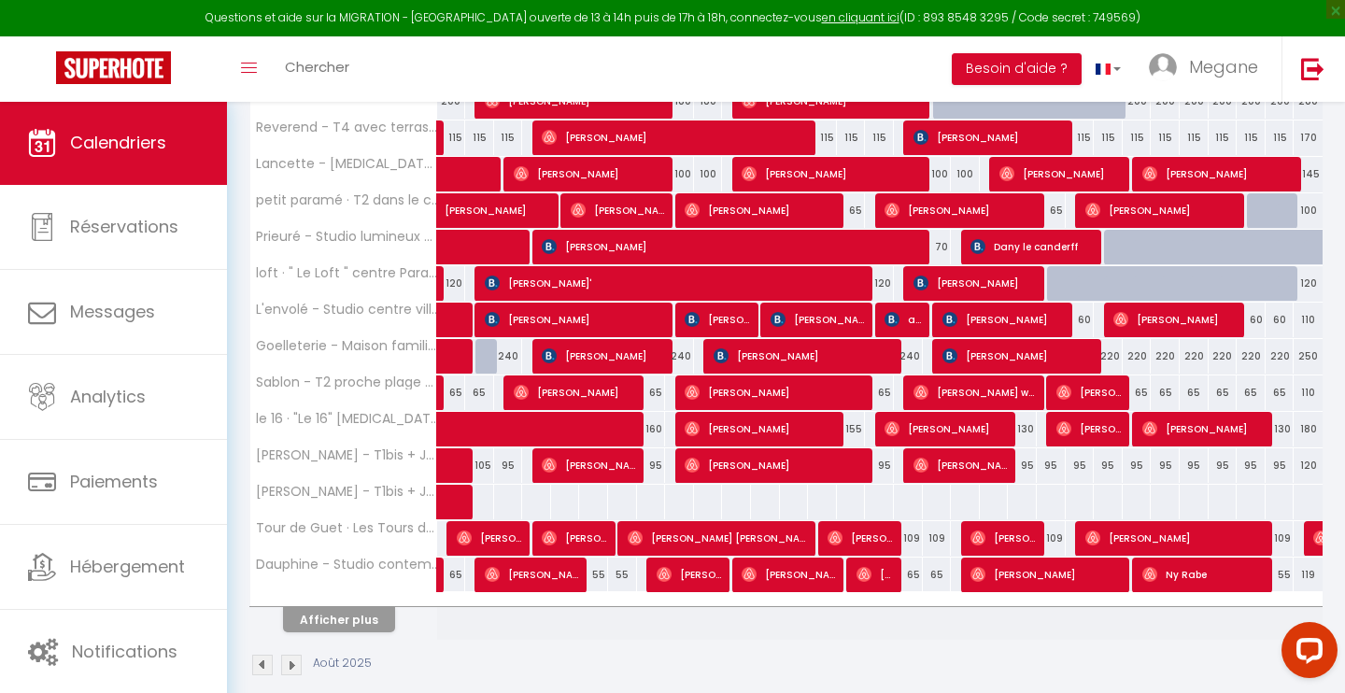
scroll to position [576, 0]
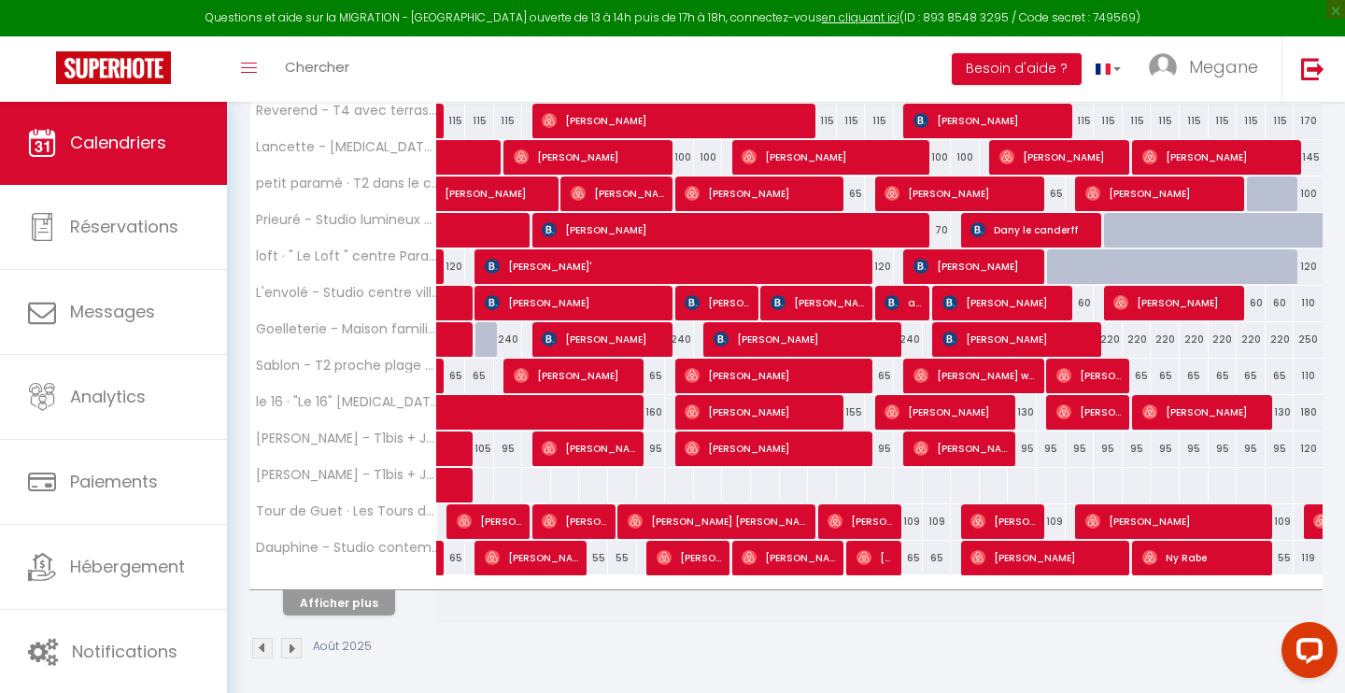
click at [360, 600] on button "Afficher plus" at bounding box center [339, 602] width 112 height 25
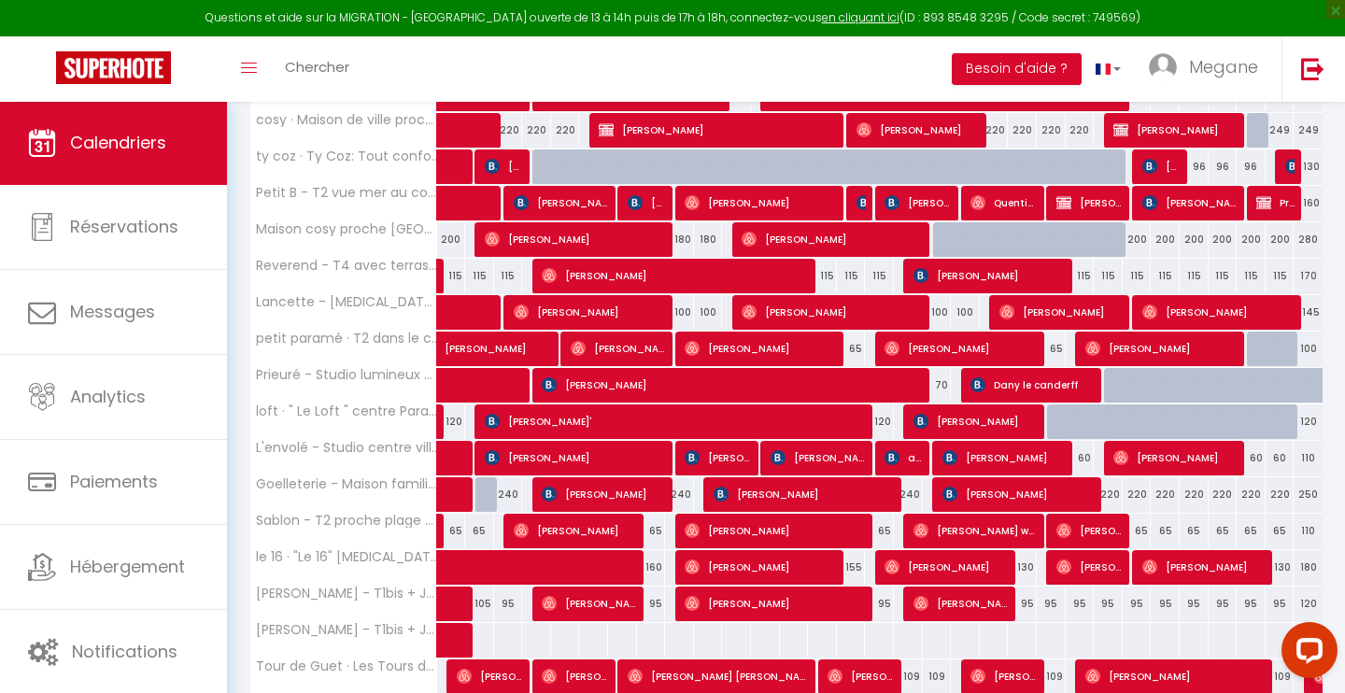
scroll to position [445, 0]
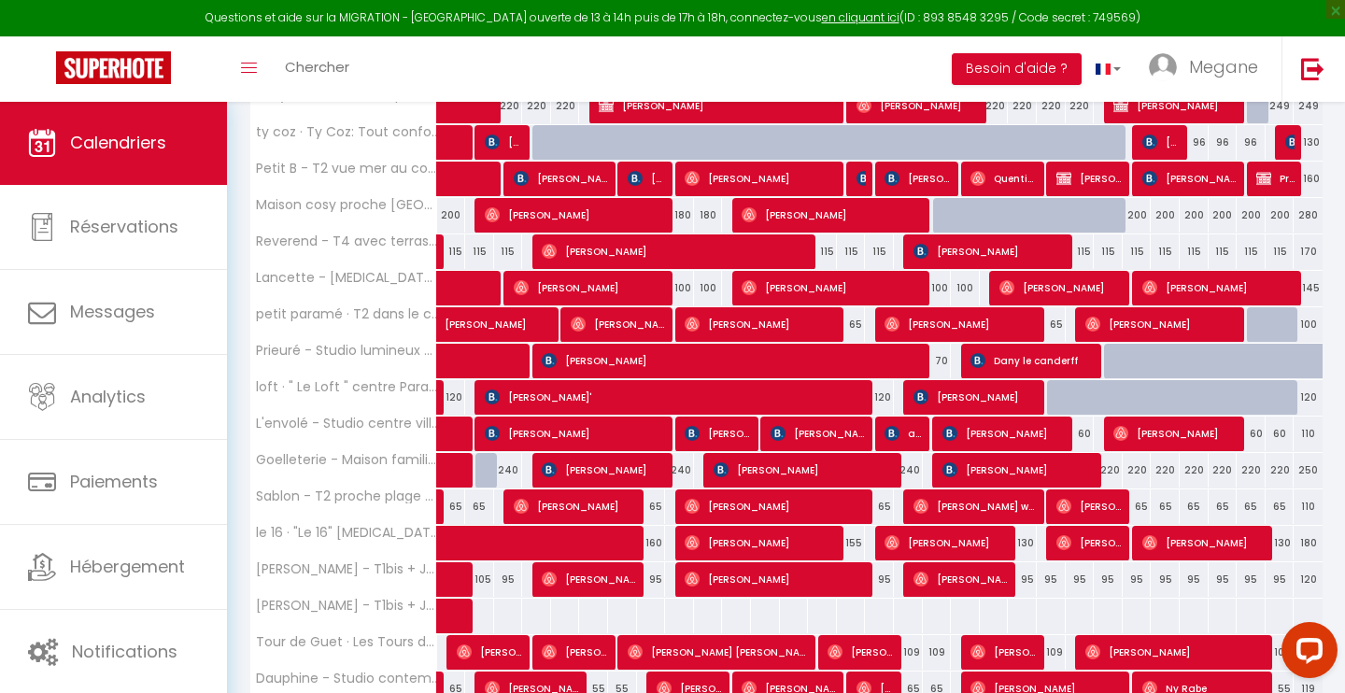
click at [746, 510] on span "[PERSON_NAME]" at bounding box center [775, 505] width 183 height 35
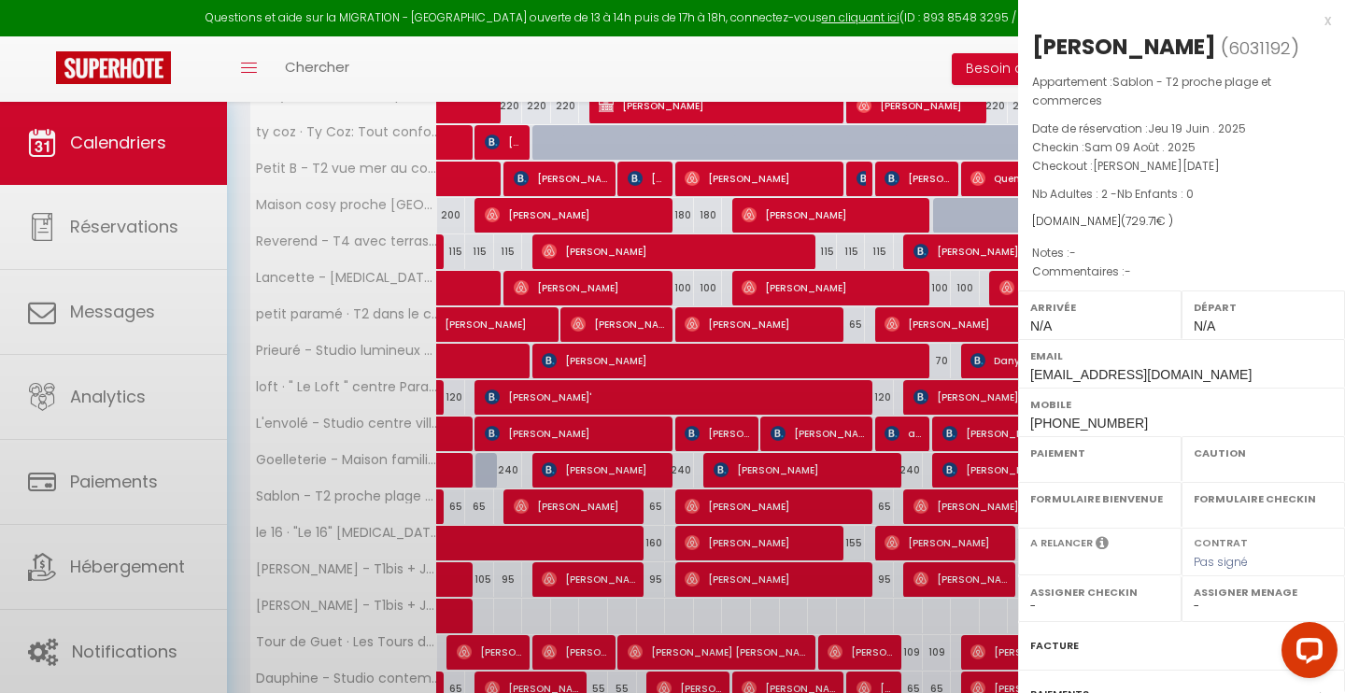
select select "OK"
select select "0"
select select "1"
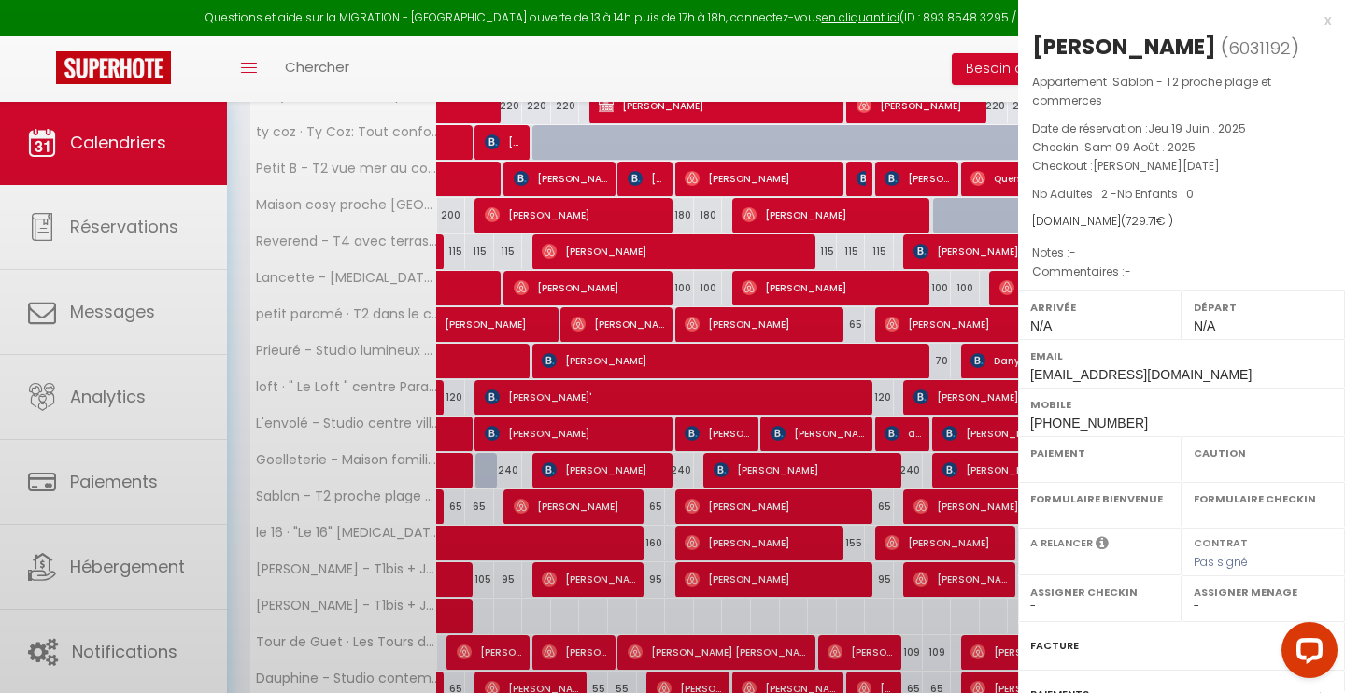
select select
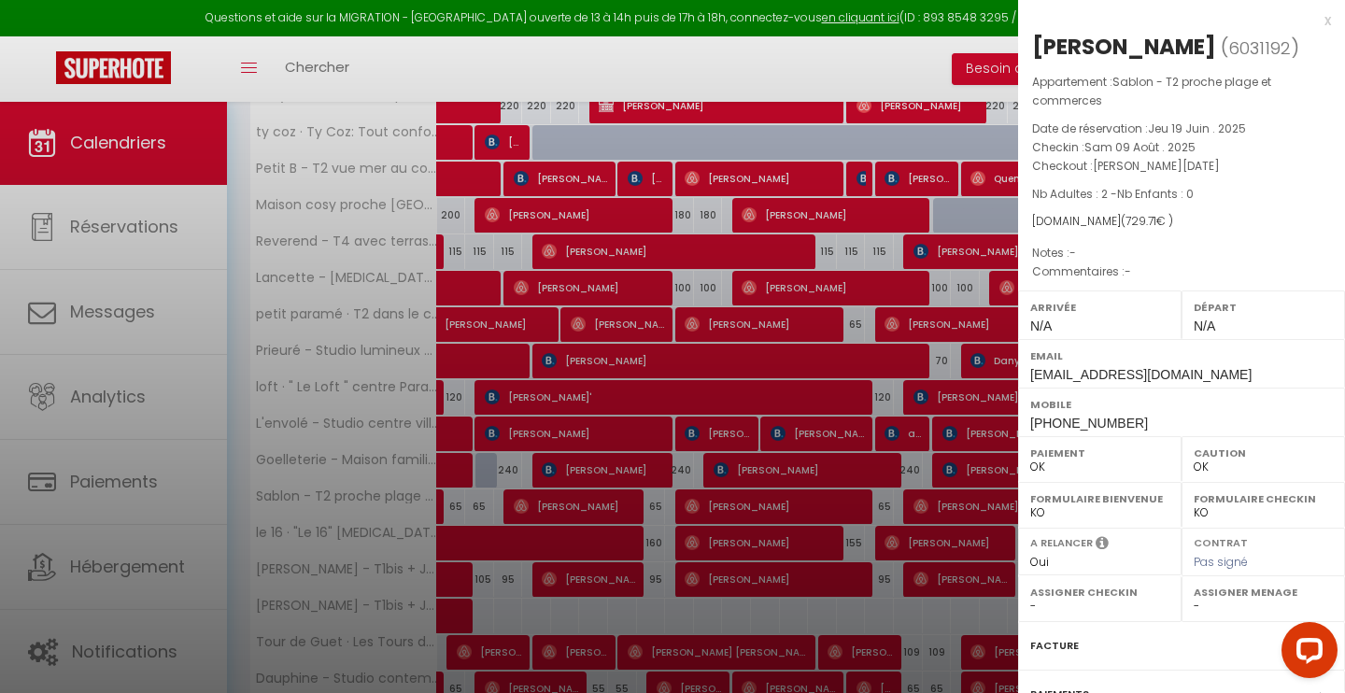
select select "44326"
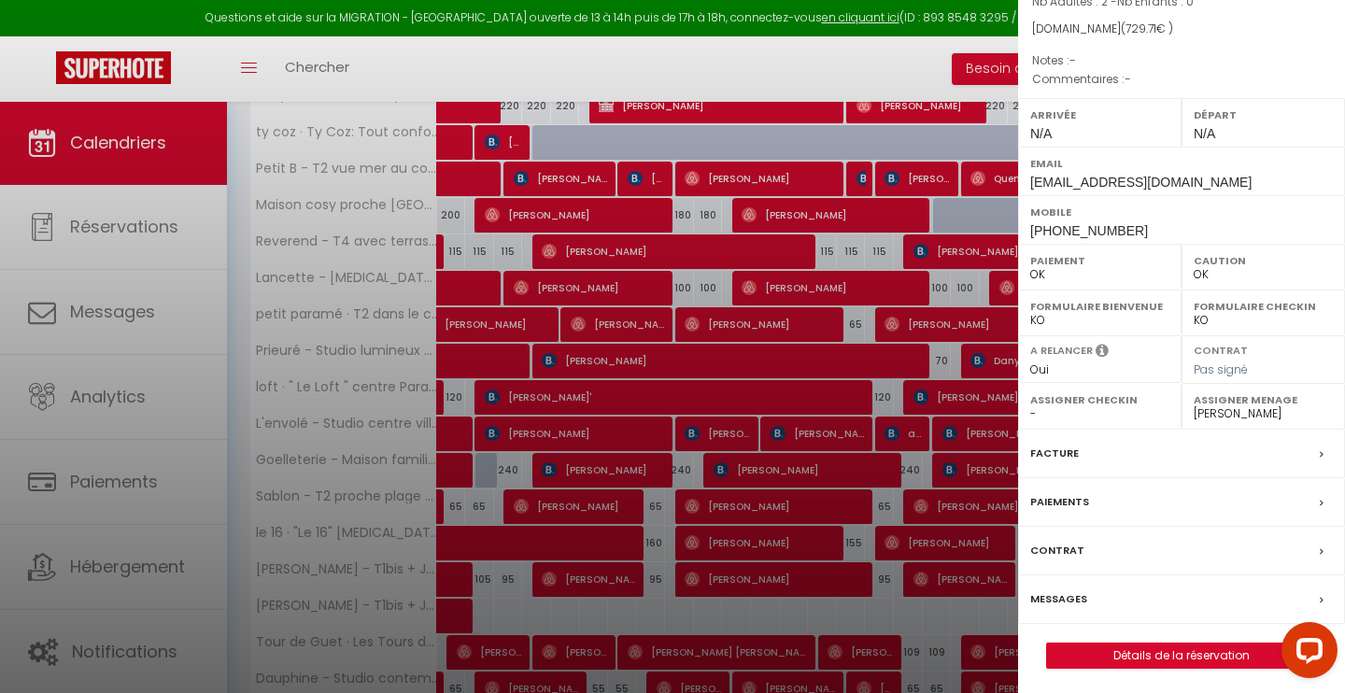
scroll to position [190, 0]
click at [1153, 650] on link "Détails de la réservation" at bounding box center [1181, 657] width 269 height 24
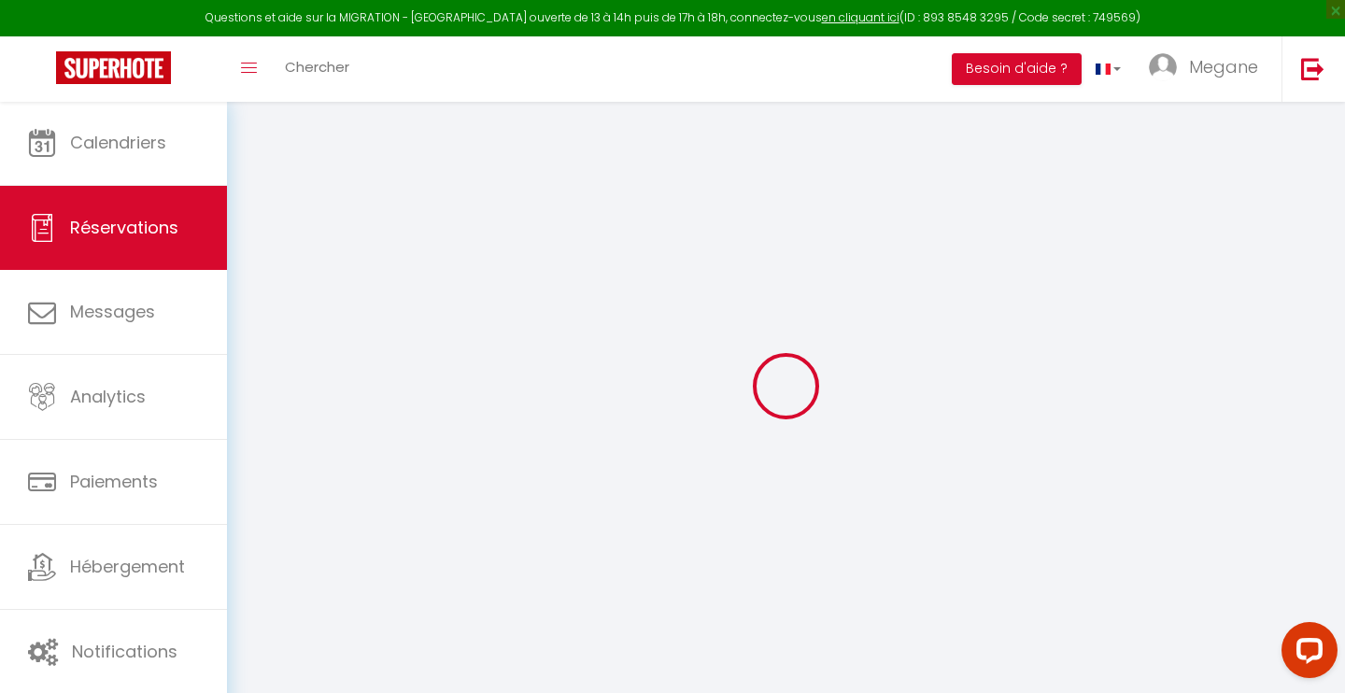
select select
checkbox input "false"
select select
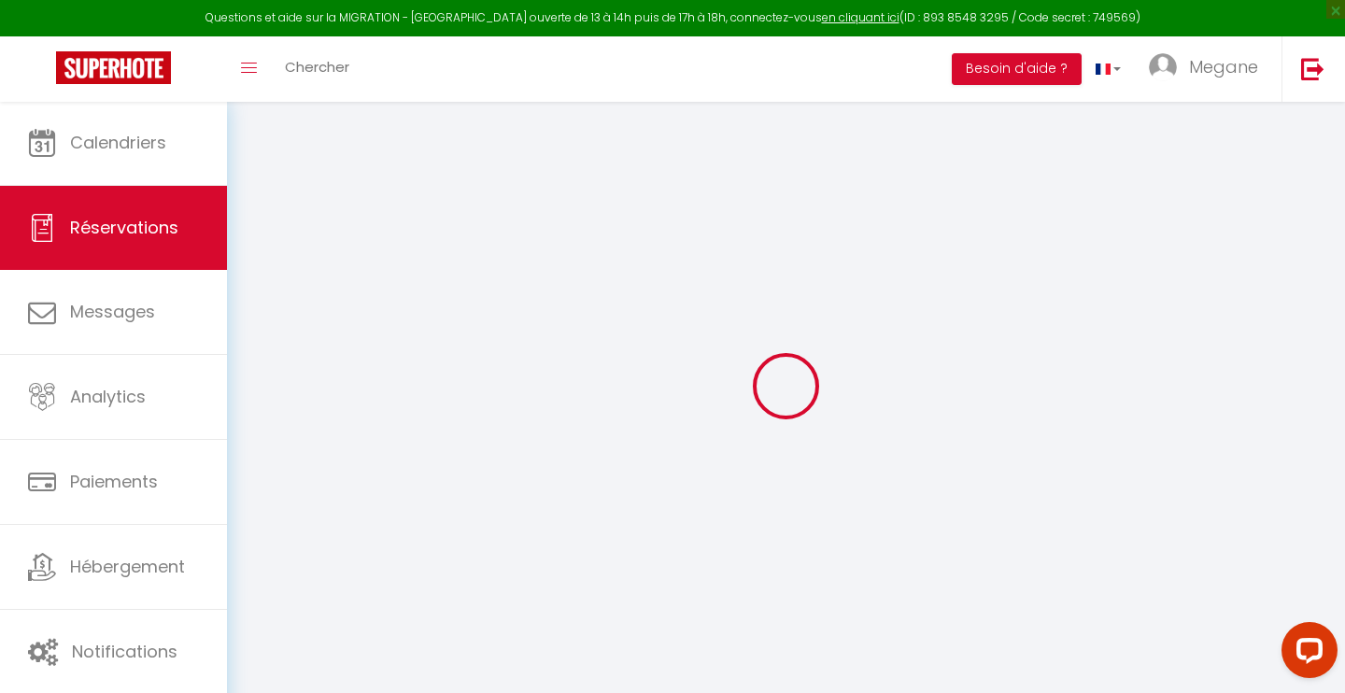
checkbox input "false"
select select
checkbox input "false"
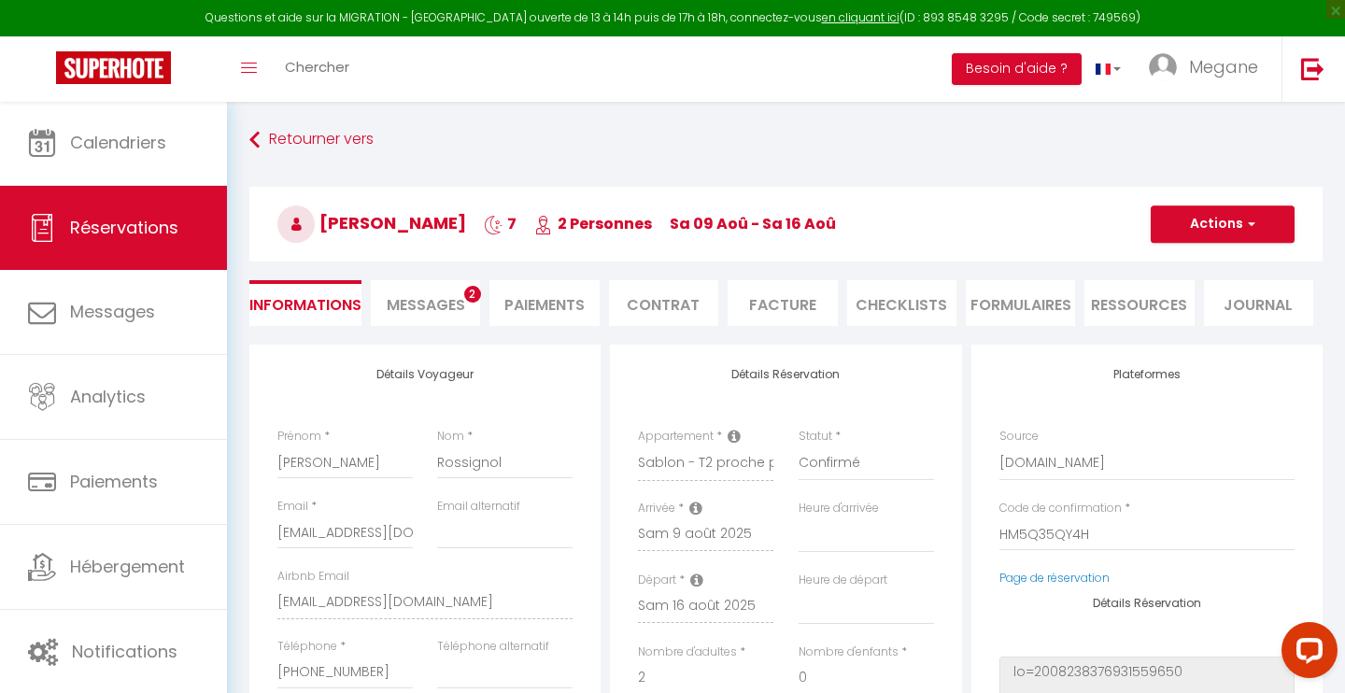
type input "50"
type input "21.71"
select select
checkbox input "false"
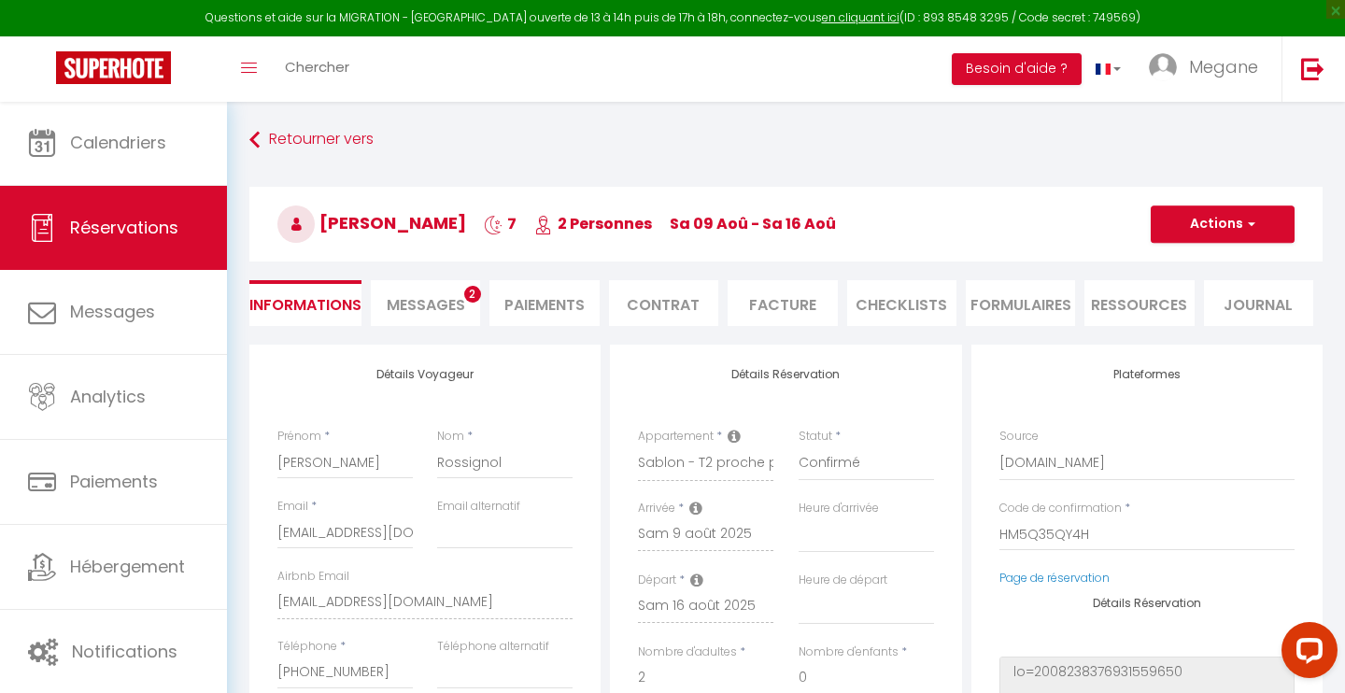
select select
click at [394, 303] on span "Messages" at bounding box center [426, 304] width 78 height 21
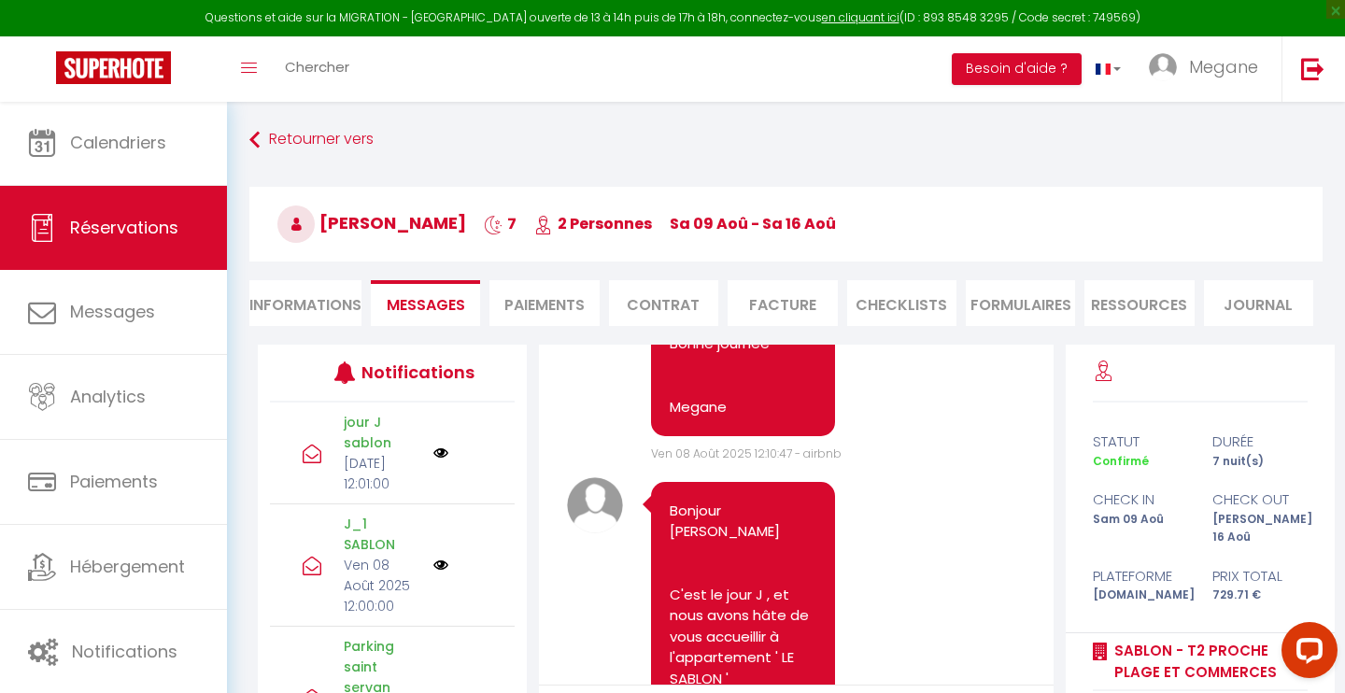
scroll to position [9121, 0]
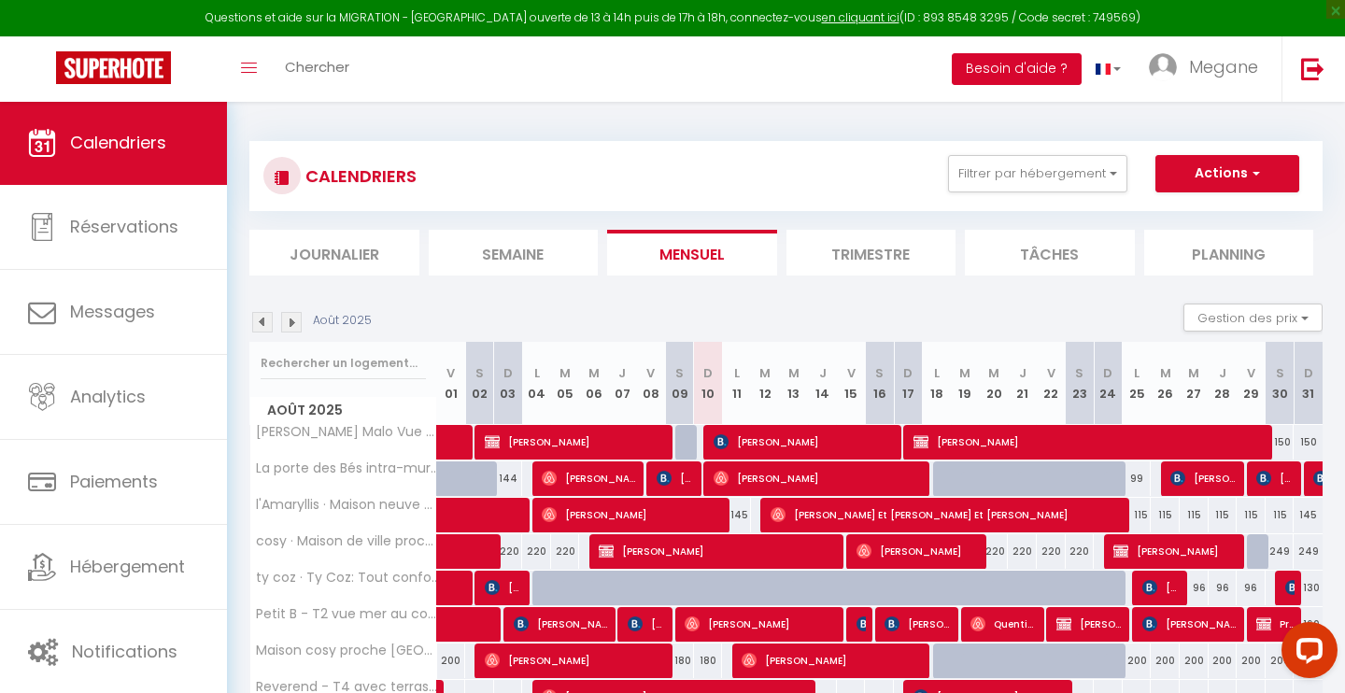
click at [1023, 67] on button "Besoin d'aide ?" at bounding box center [1017, 69] width 130 height 32
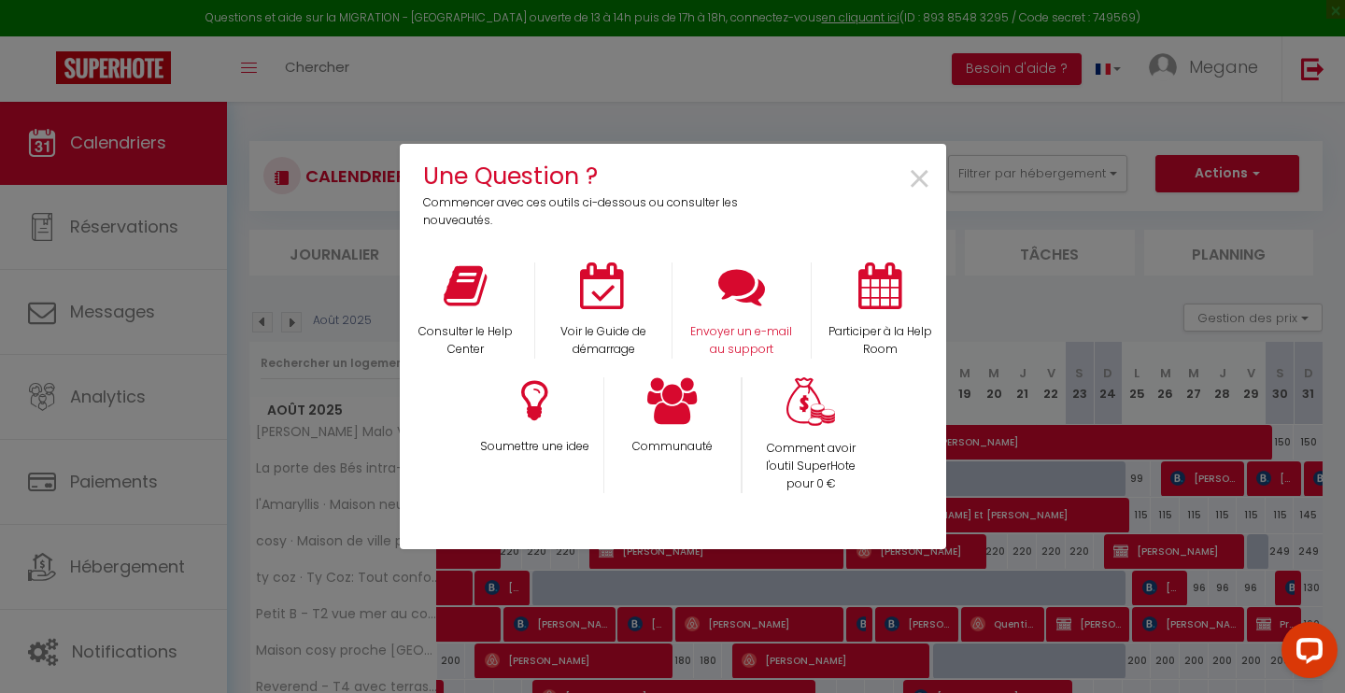
click at [738, 286] on icon at bounding box center [741, 285] width 47 height 47
click at [919, 184] on span "×" at bounding box center [919, 179] width 25 height 59
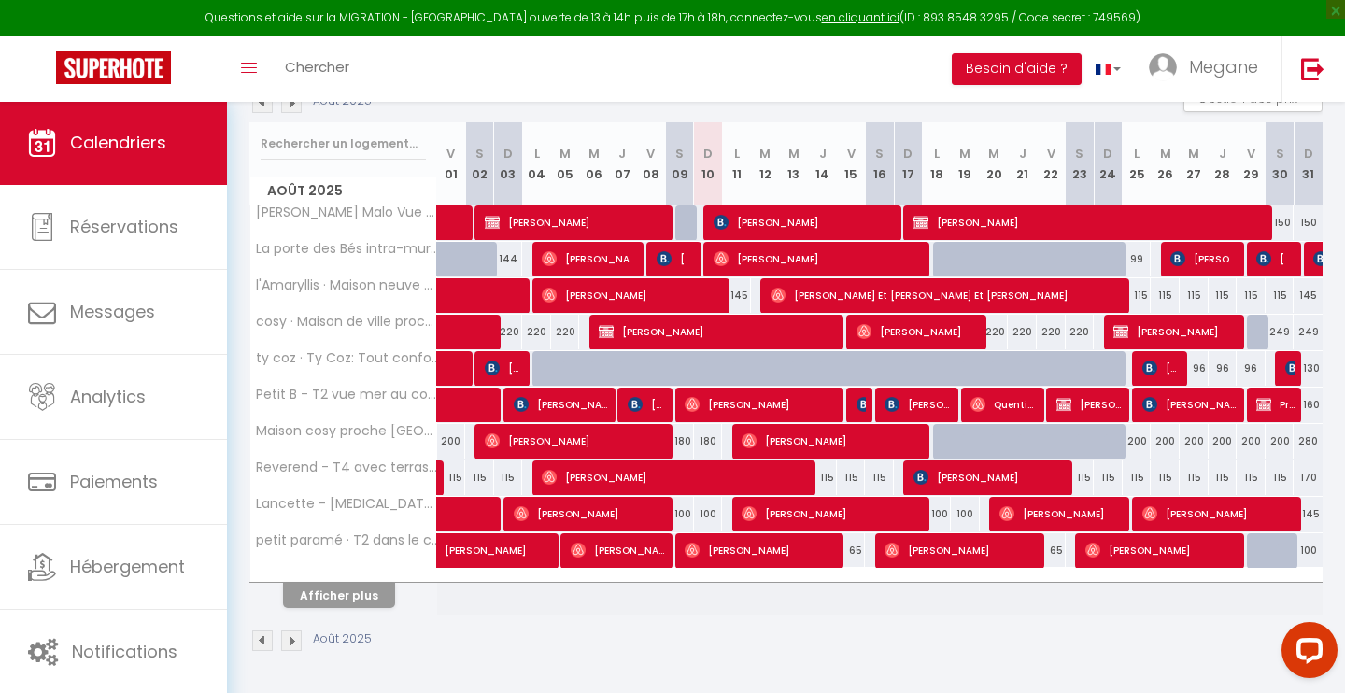
scroll to position [218, 0]
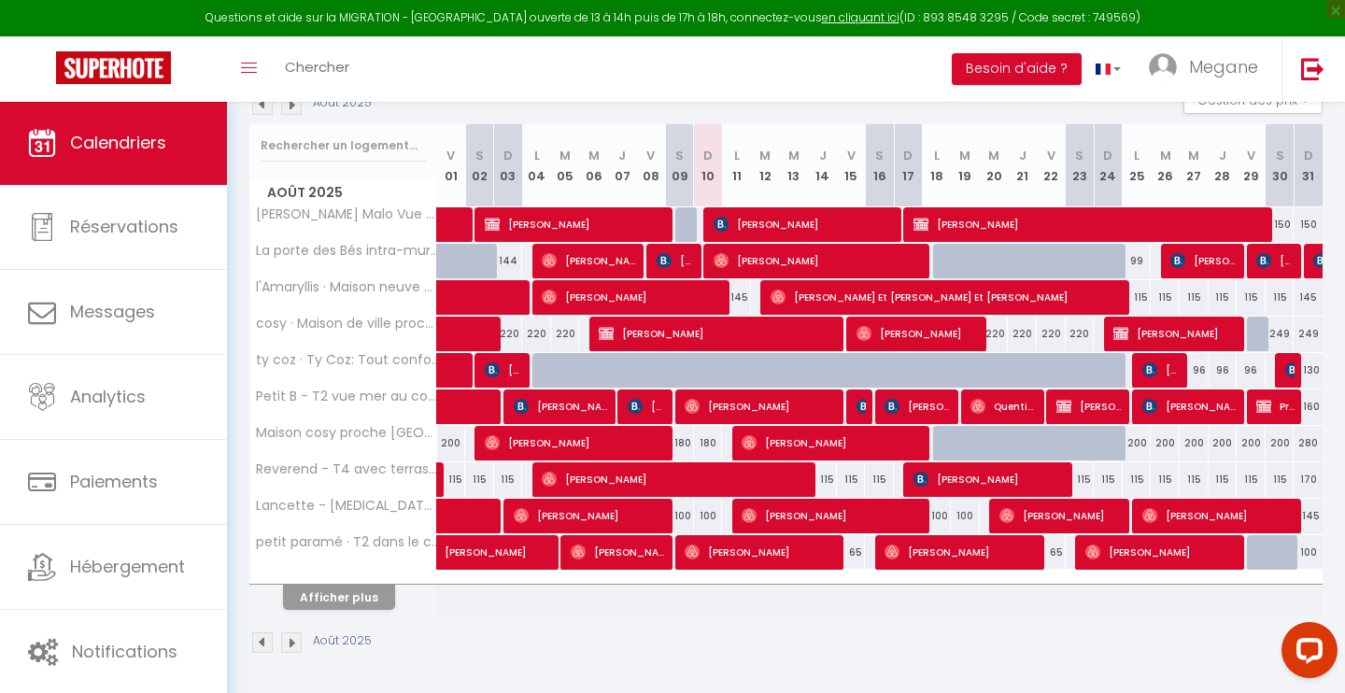
click at [351, 594] on button "Afficher plus" at bounding box center [339, 597] width 112 height 25
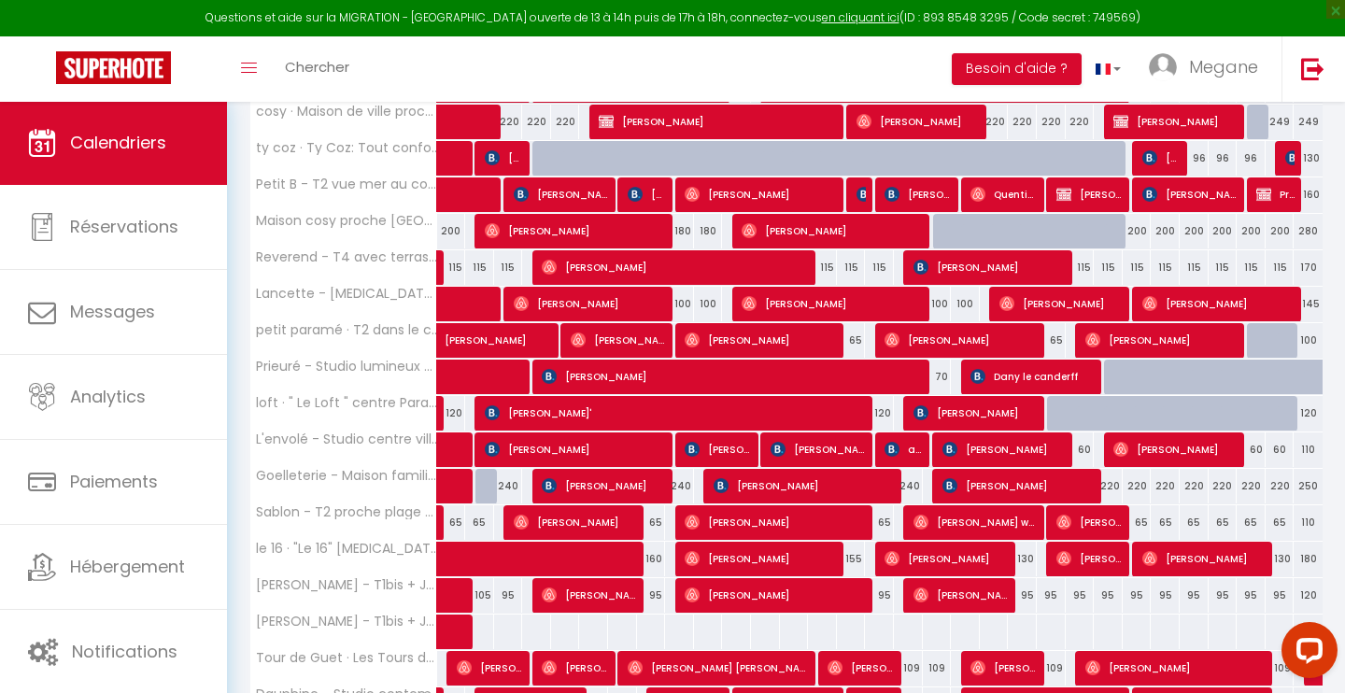
scroll to position [431, 0]
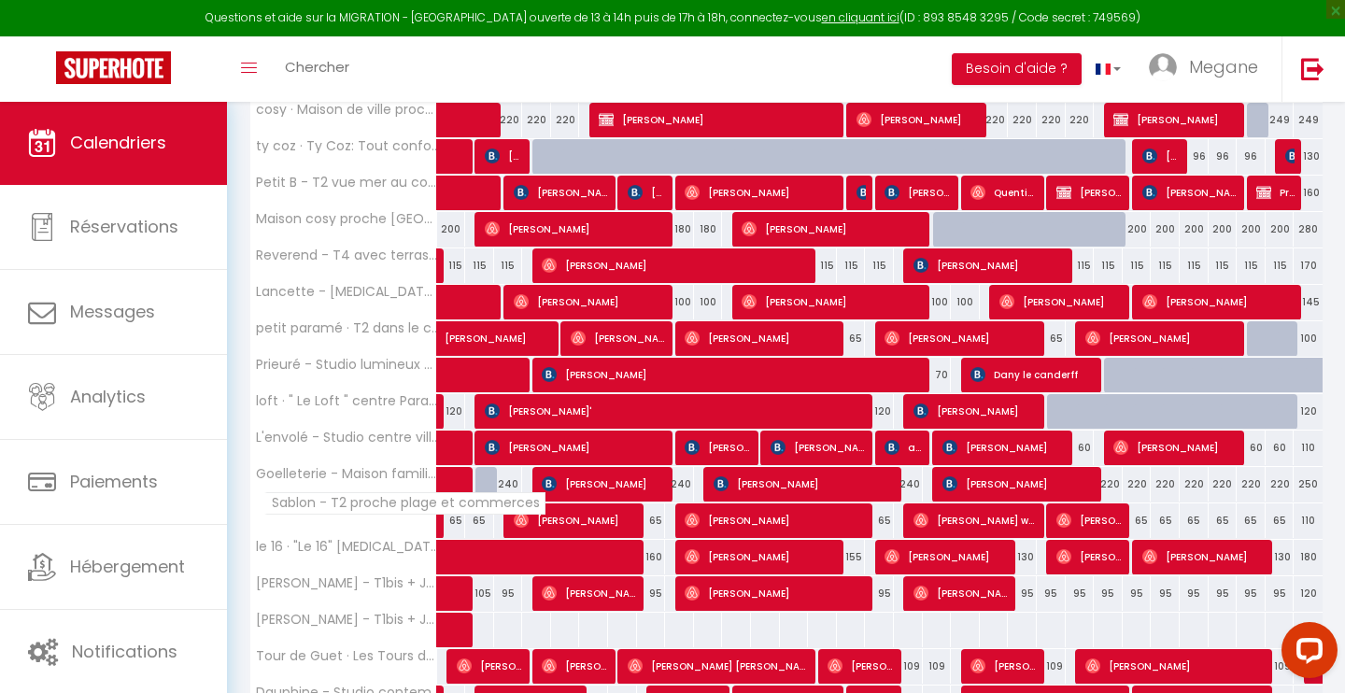
click at [317, 509] on span "Sablon - T2 proche plage et commerces" at bounding box center [404, 503] width 281 height 22
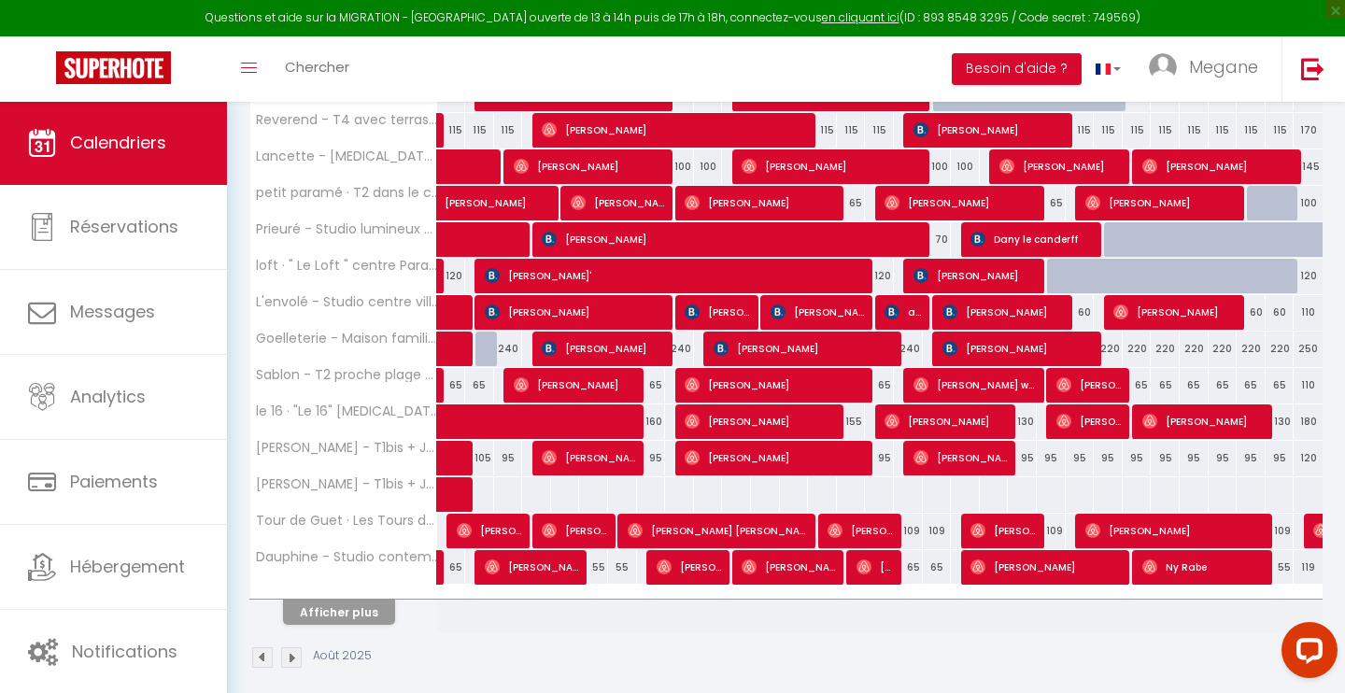
scroll to position [568, 0]
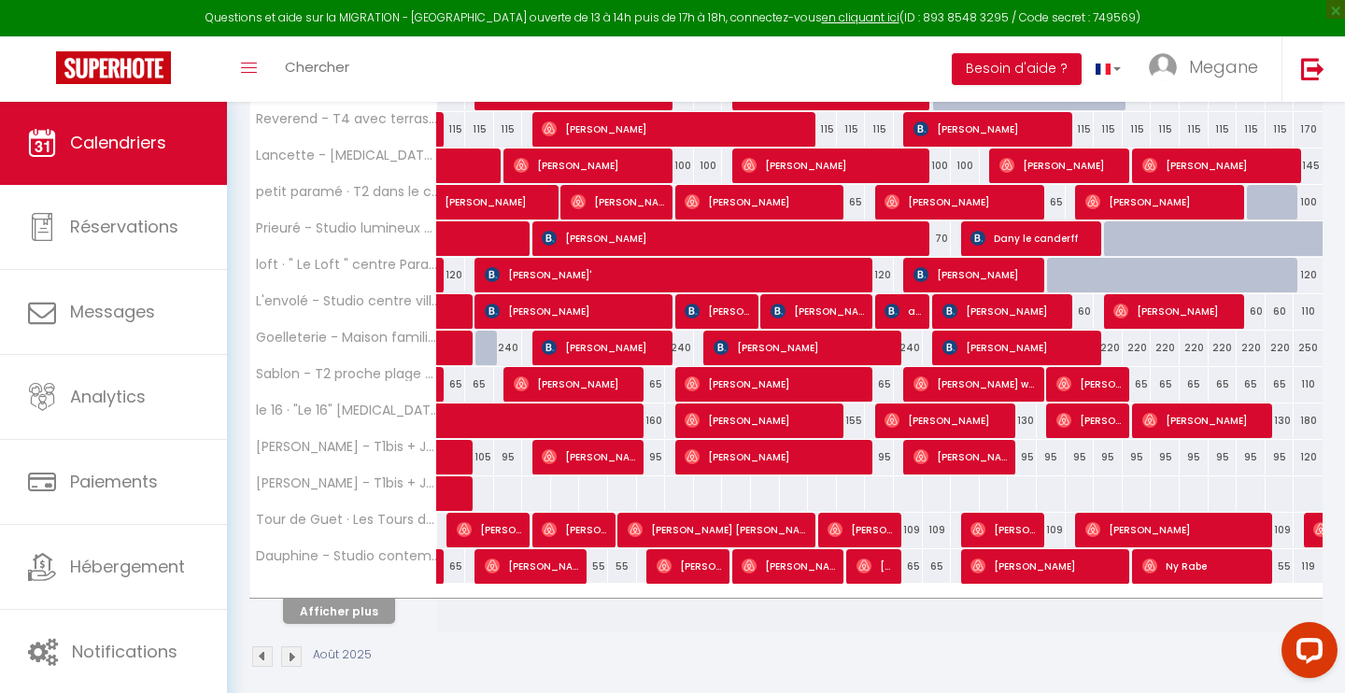
click at [367, 612] on button "Afficher plus" at bounding box center [339, 611] width 112 height 25
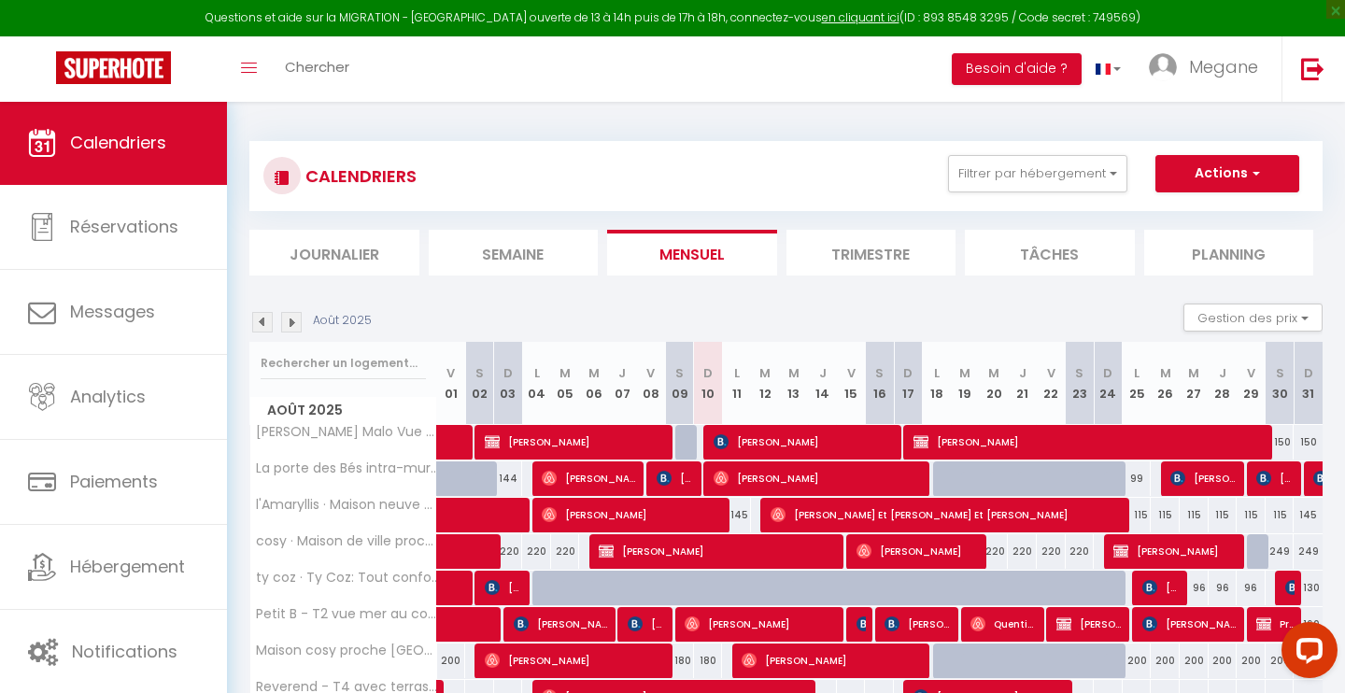
scroll to position [0, 0]
drag, startPoint x: 887, startPoint y: 296, endPoint x: 897, endPoint y: 270, distance: 28.1
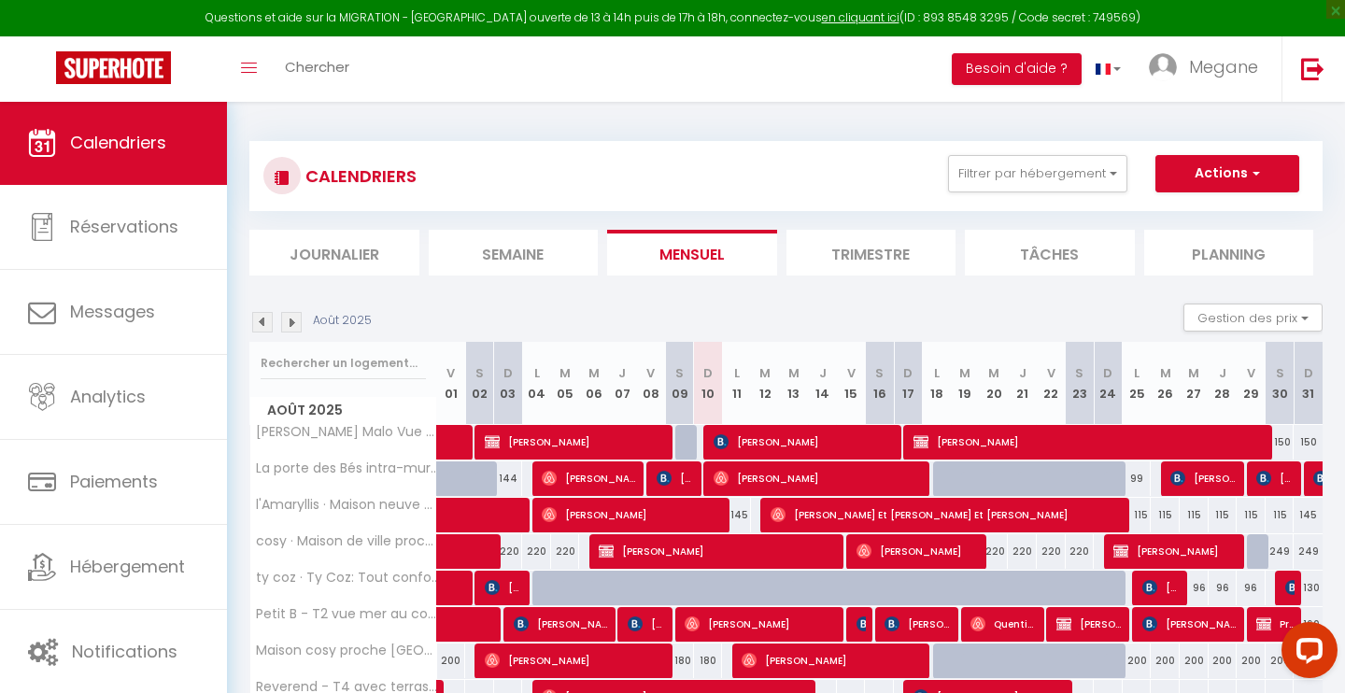
click at [741, 331] on div "Août 2025 Gestion des prix Nb Nuits minimum Règles Disponibilité" at bounding box center [785, 322] width 1073 height 38
